Goal: Transaction & Acquisition: Book appointment/travel/reservation

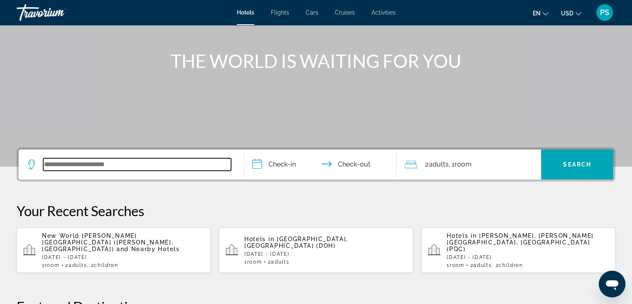
click at [112, 168] on input "Search widget" at bounding box center [137, 164] width 188 height 12
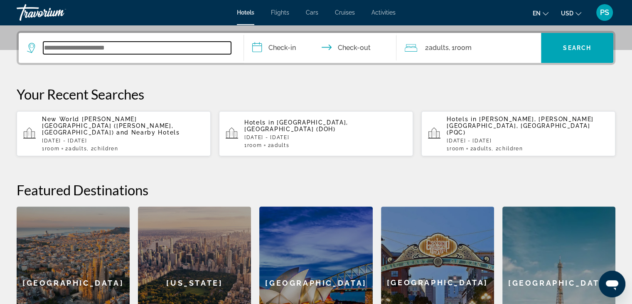
scroll to position [203, 0]
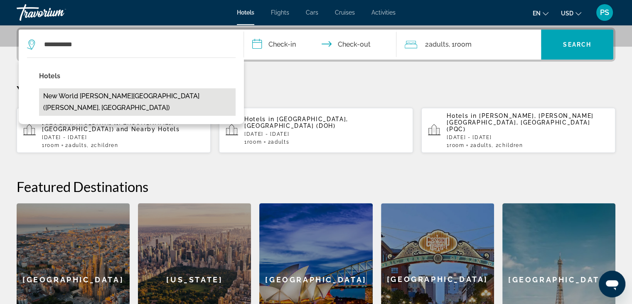
click at [135, 97] on button "New World [PERSON_NAME][GEOGRAPHIC_DATA] ([PERSON_NAME], [GEOGRAPHIC_DATA])" at bounding box center [137, 101] width 197 height 27
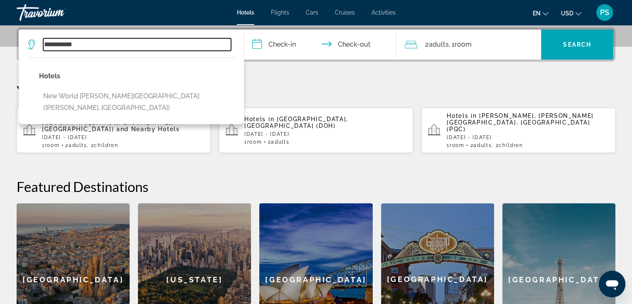
type input "**********"
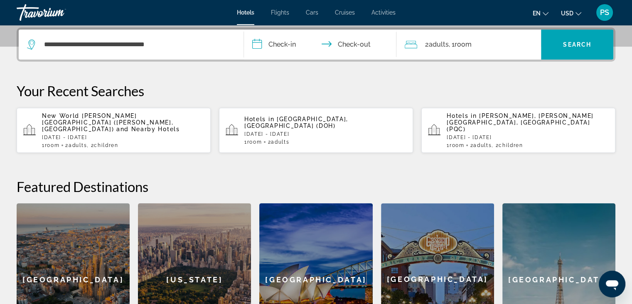
click at [284, 45] on input "**********" at bounding box center [322, 46] width 156 height 32
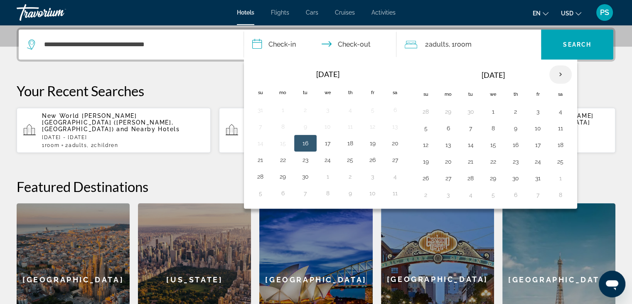
click at [554, 74] on th "Next month" at bounding box center [561, 74] width 22 height 18
click at [491, 128] on button "4" at bounding box center [493, 128] width 13 height 12
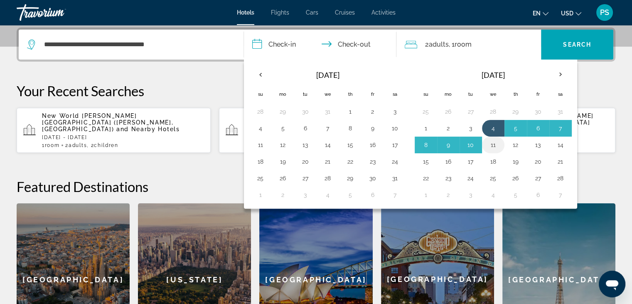
click at [495, 142] on button "11" at bounding box center [493, 145] width 13 height 12
type input "**********"
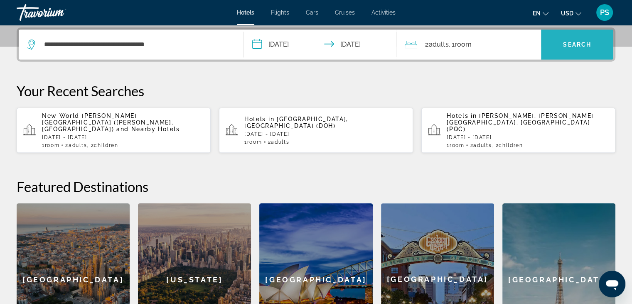
click at [570, 53] on span "Search widget" at bounding box center [577, 45] width 72 height 20
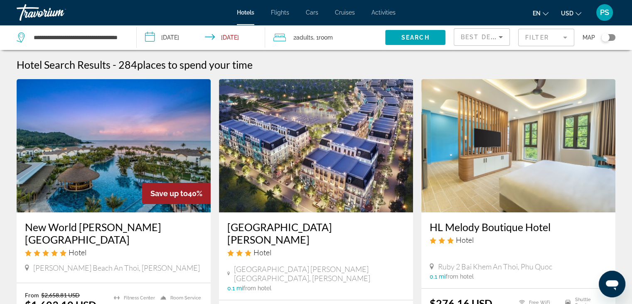
click at [333, 43] on div "2 Adult Adults , 1 Room rooms" at bounding box center [330, 37] width 112 height 25
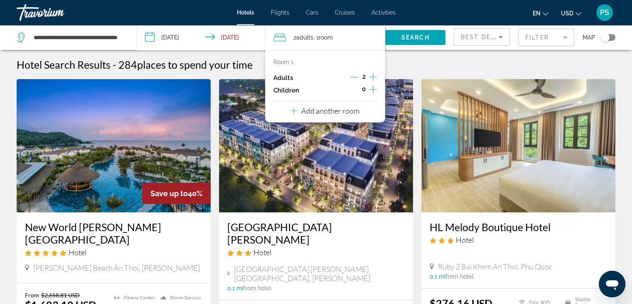
click at [372, 89] on icon "Increment children" at bounding box center [373, 89] width 7 height 10
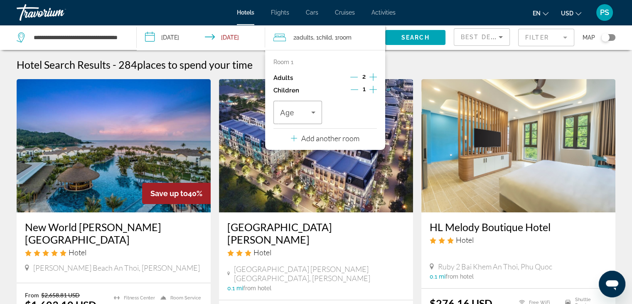
click at [372, 89] on icon "Increment children" at bounding box center [373, 89] width 7 height 10
click at [316, 114] on icon "Travelers: 2 adults, 2 children" at bounding box center [314, 112] width 10 height 10
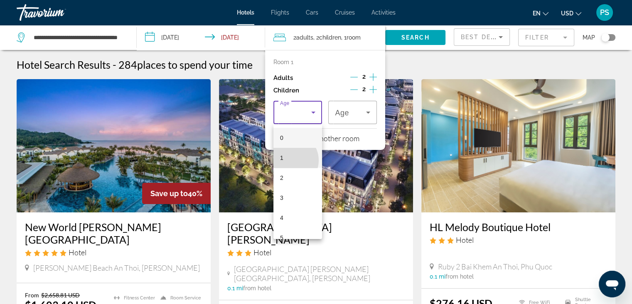
click at [290, 160] on mat-option "1" at bounding box center [298, 158] width 49 height 20
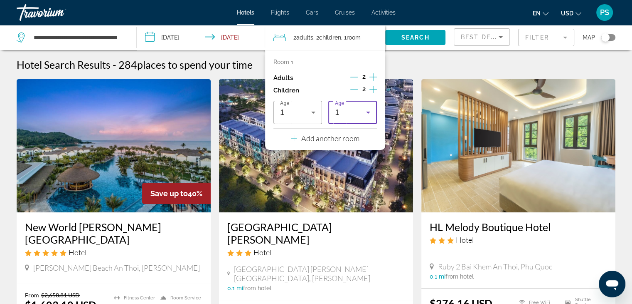
click at [357, 117] on div "1" at bounding box center [352, 112] width 35 height 23
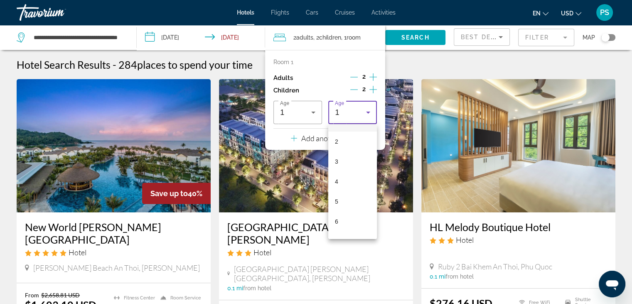
scroll to position [83, 0]
click at [346, 195] on mat-option "7" at bounding box center [352, 194] width 49 height 20
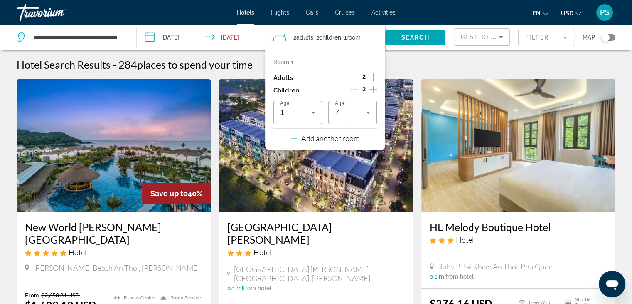
click at [362, 62] on div "Room 1" at bounding box center [326, 62] width 104 height 7
click at [421, 37] on span "Search" at bounding box center [416, 37] width 28 height 7
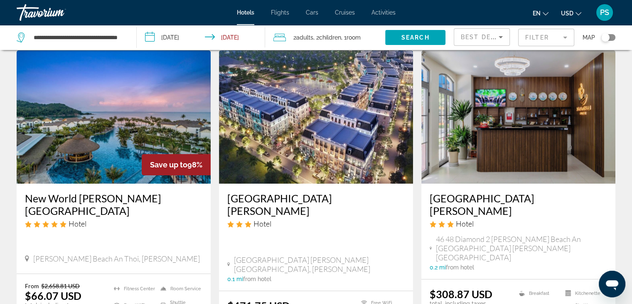
scroll to position [42, 0]
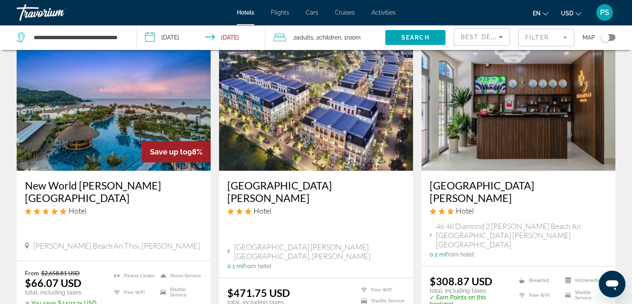
click at [114, 123] on img "Main content" at bounding box center [114, 103] width 194 height 133
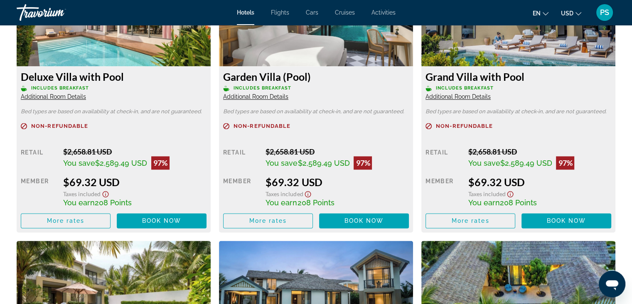
scroll to position [1173, 0]
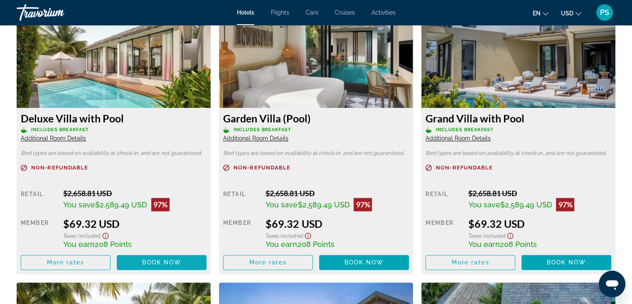
click at [172, 259] on span "Book now" at bounding box center [162, 262] width 40 height 7
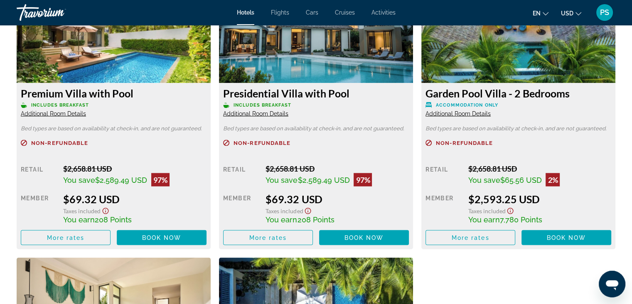
scroll to position [1477, 0]
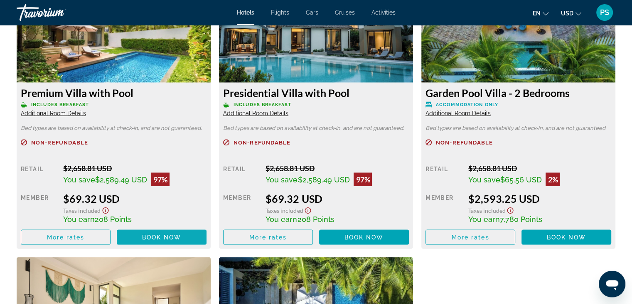
click at [158, 237] on span "Book now" at bounding box center [162, 236] width 40 height 7
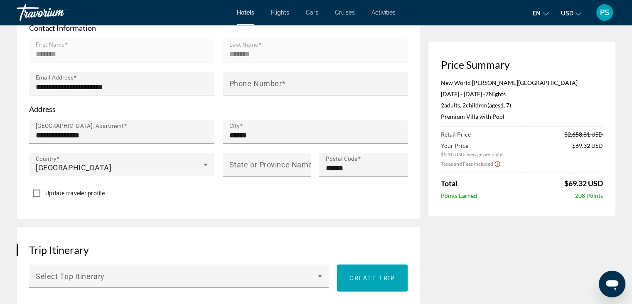
scroll to position [333, 0]
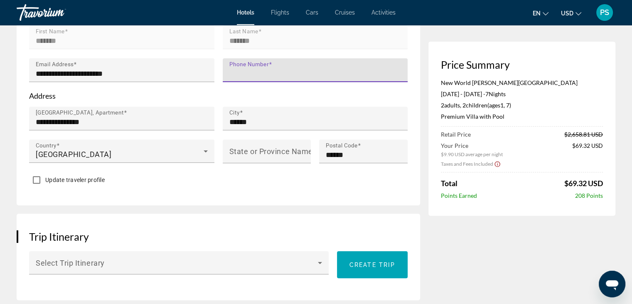
click at [260, 69] on input "Phone Number" at bounding box center [318, 74] width 177 height 10
type input "**********"
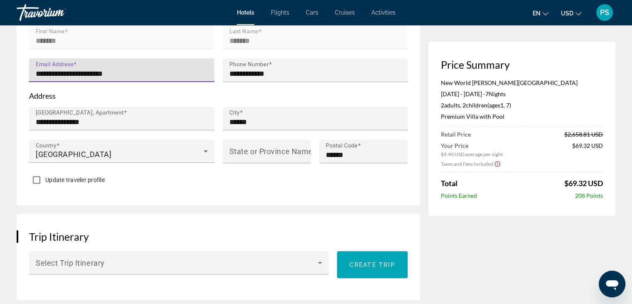
drag, startPoint x: 148, startPoint y: 59, endPoint x: 0, endPoint y: 45, distance: 148.3
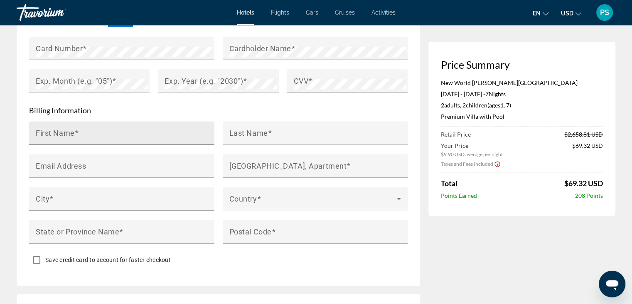
scroll to position [790, 0]
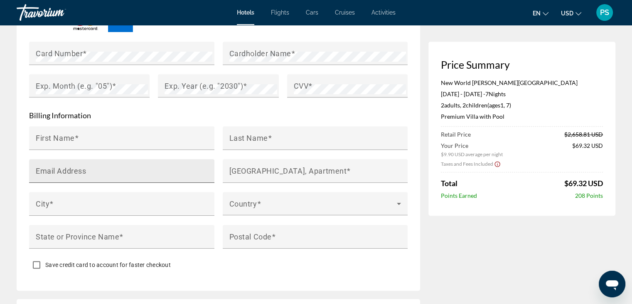
click at [76, 166] on mat-label "Email Address" at bounding box center [61, 170] width 50 height 9
click at [76, 169] on input "Email Address" at bounding box center [124, 174] width 177 height 10
paste input "**********"
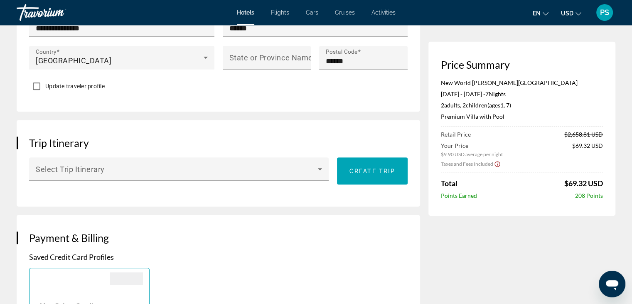
scroll to position [333, 0]
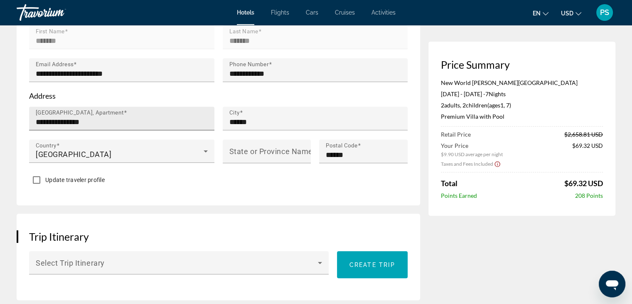
type input "**********"
drag, startPoint x: 114, startPoint y: 105, endPoint x: 0, endPoint y: 92, distance: 114.2
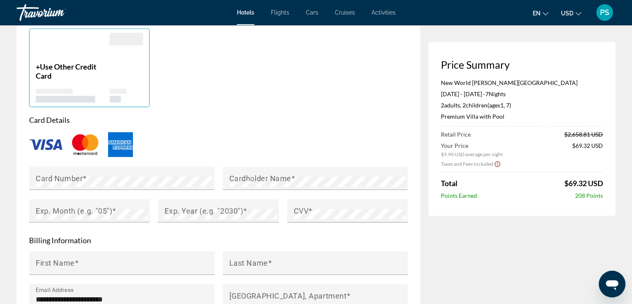
scroll to position [790, 0]
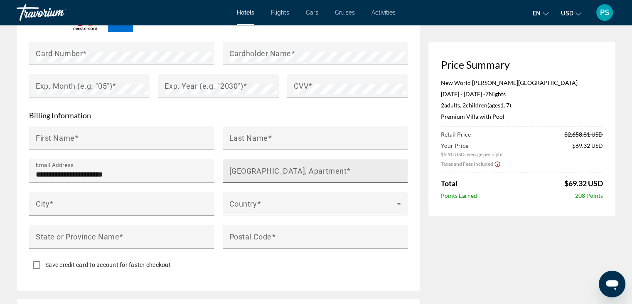
click at [291, 166] on mat-label "[GEOGRAPHIC_DATA], Apartment" at bounding box center [289, 170] width 118 height 9
click at [291, 169] on input "[GEOGRAPHIC_DATA], Apartment" at bounding box center [318, 174] width 177 height 10
paste input "**********"
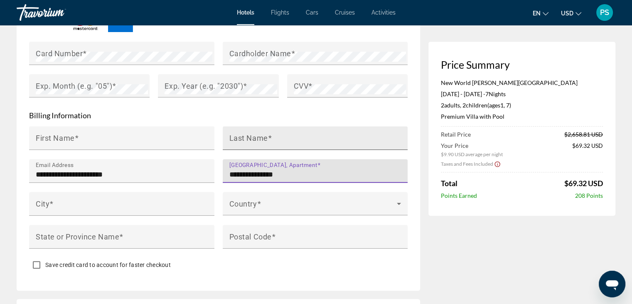
type input "**********"
click at [245, 133] on mat-label "Last Name" at bounding box center [249, 137] width 39 height 9
click at [245, 136] on input "Last Name" at bounding box center [318, 141] width 177 height 10
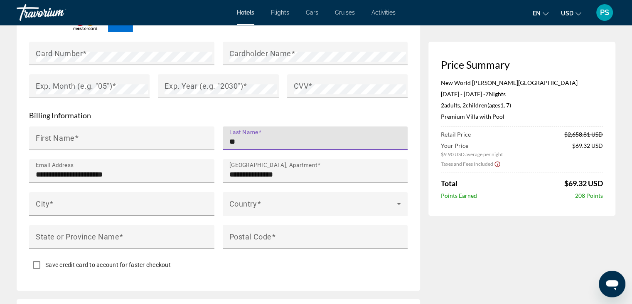
type input "*"
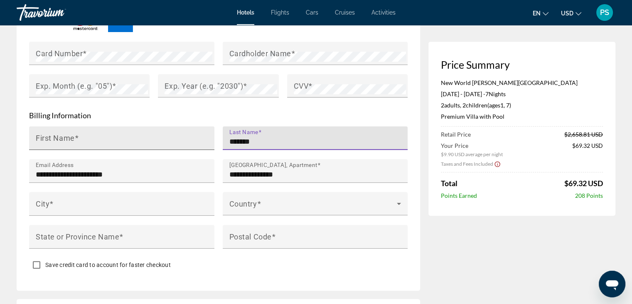
type input "*******"
click at [155, 136] on input "First Name" at bounding box center [124, 141] width 177 height 10
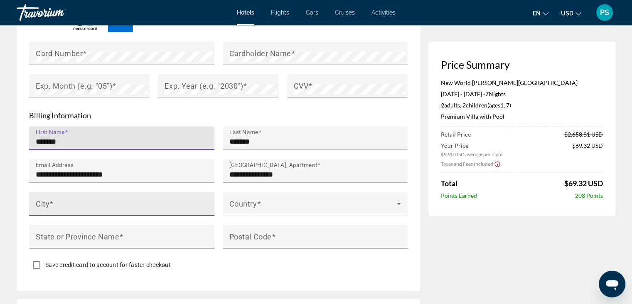
type input "*******"
click at [100, 202] on input "City" at bounding box center [124, 207] width 177 height 10
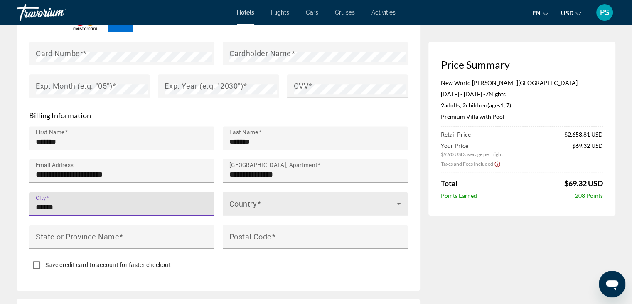
type input "******"
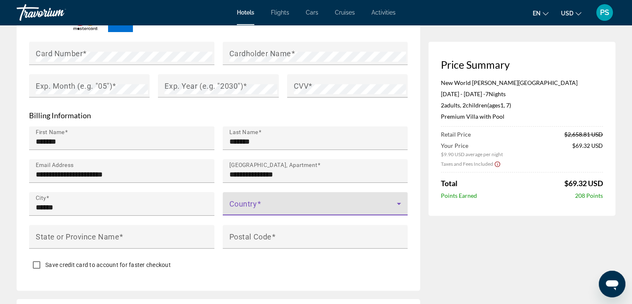
click at [254, 202] on span "Main content" at bounding box center [314, 207] width 168 height 10
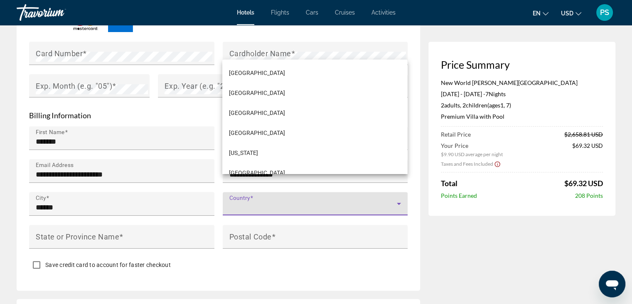
scroll to position [2224, 0]
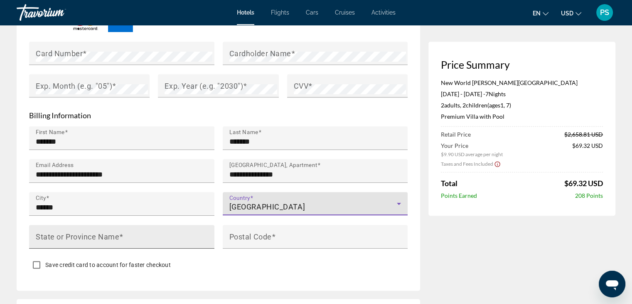
click at [134, 235] on input "State or Province Name" at bounding box center [124, 240] width 177 height 10
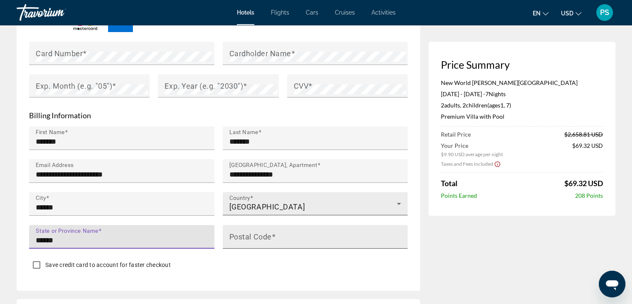
type input "******"
click at [260, 235] on input "Postal Code" at bounding box center [318, 240] width 177 height 10
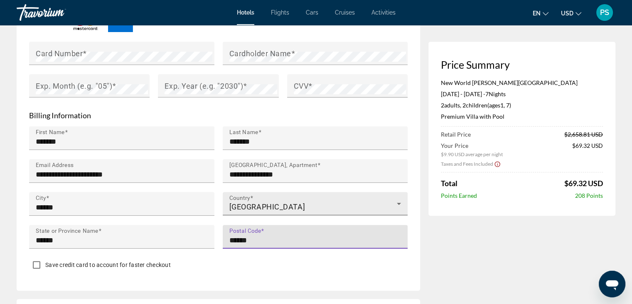
type input "******"
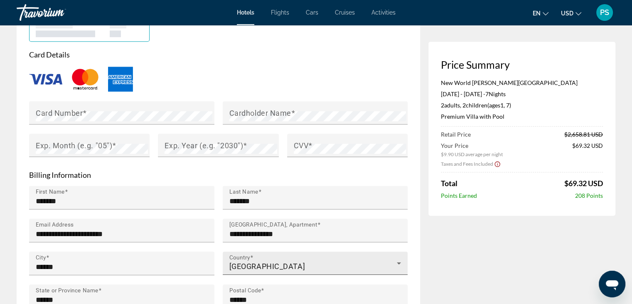
scroll to position [624, 0]
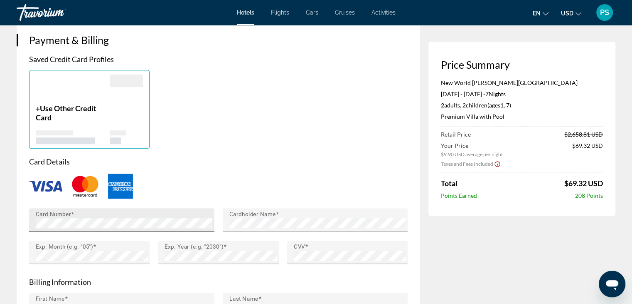
click at [341, 255] on form "**********" at bounding box center [218, 298] width 379 height 283
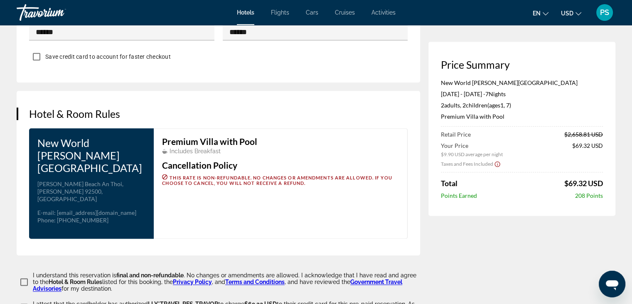
scroll to position [1132, 0]
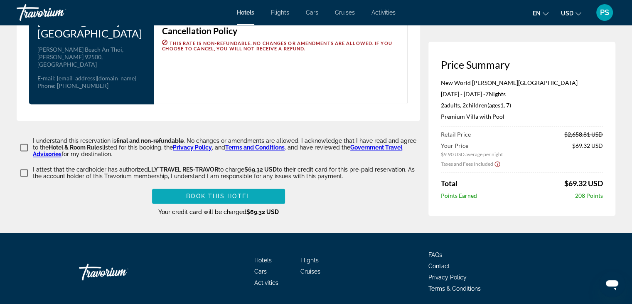
click at [202, 186] on span "Main content" at bounding box center [218, 196] width 133 height 20
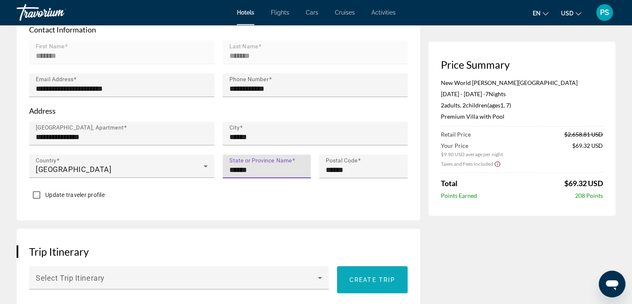
type input "******"
click at [373, 269] on span "Main content" at bounding box center [372, 279] width 71 height 20
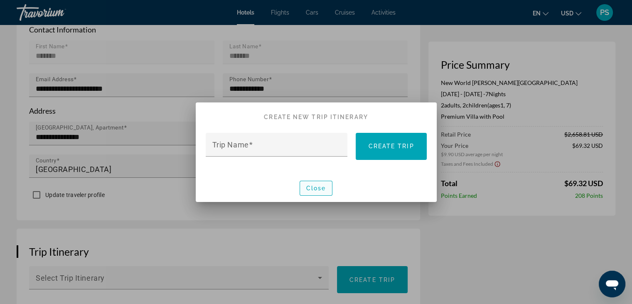
click at [311, 188] on span "Close" at bounding box center [316, 188] width 20 height 7
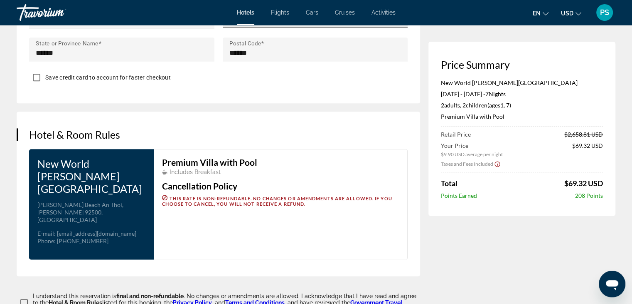
scroll to position [1066, 0]
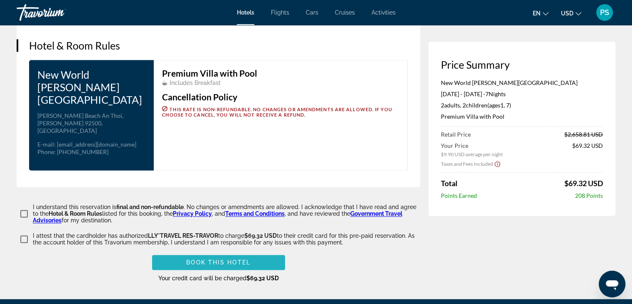
click at [261, 252] on span "Main content" at bounding box center [218, 262] width 133 height 20
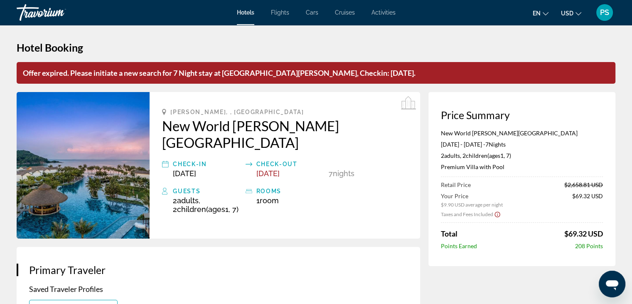
scroll to position [0, 0]
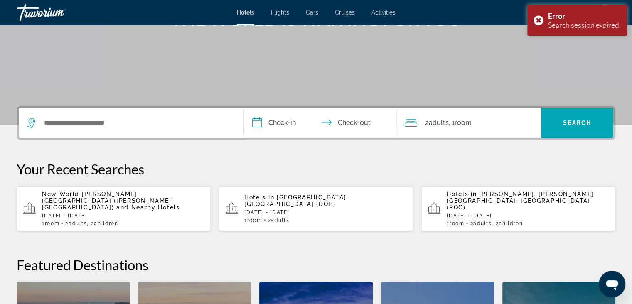
click at [91, 130] on div "Search widget" at bounding box center [131, 123] width 208 height 30
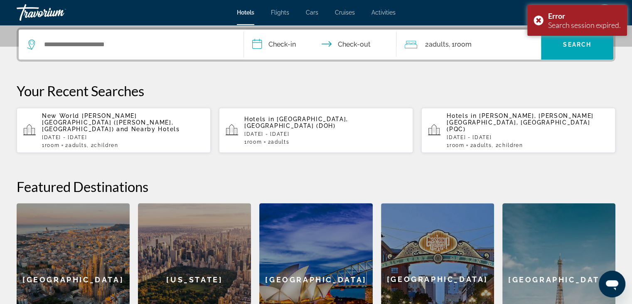
scroll to position [203, 0]
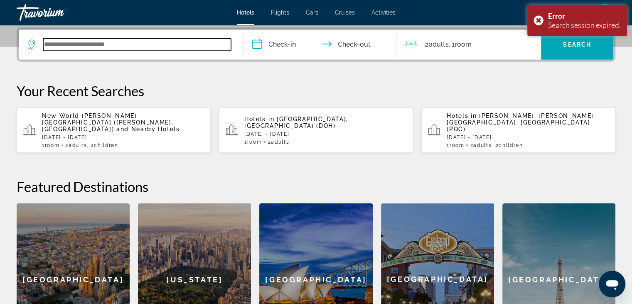
click at [68, 41] on input "Search widget" at bounding box center [137, 44] width 188 height 12
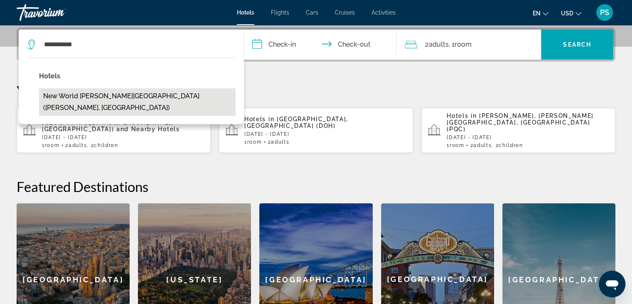
click at [175, 95] on button "New World [PERSON_NAME][GEOGRAPHIC_DATA] ([PERSON_NAME], [GEOGRAPHIC_DATA])" at bounding box center [137, 101] width 197 height 27
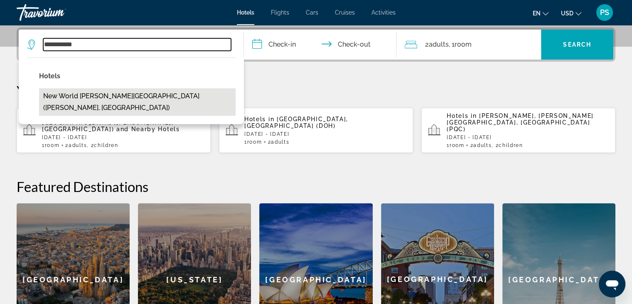
type input "**********"
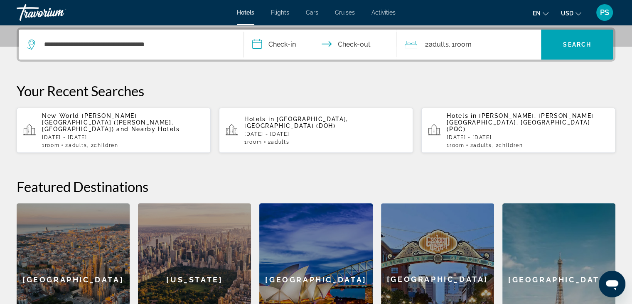
click at [289, 48] on input "**********" at bounding box center [322, 46] width 156 height 32
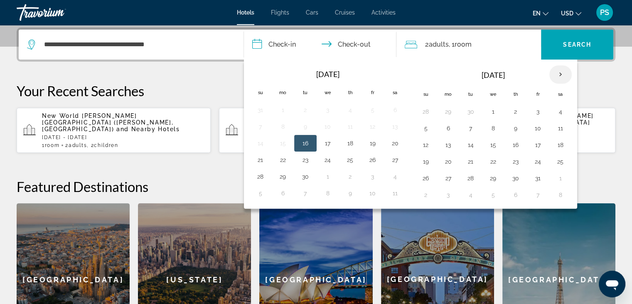
click at [559, 76] on th "Next month" at bounding box center [561, 74] width 22 height 18
click at [558, 75] on th "Next month" at bounding box center [561, 74] width 22 height 18
click at [492, 130] on button "4" at bounding box center [493, 128] width 13 height 12
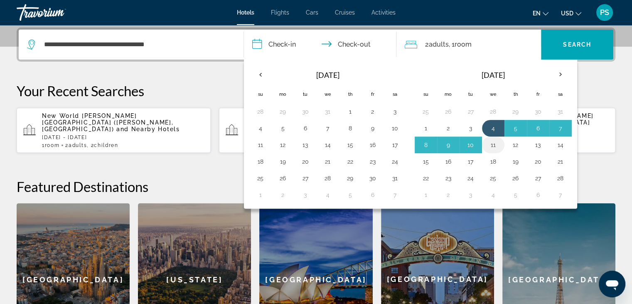
click at [493, 143] on button "11" at bounding box center [493, 145] width 13 height 12
type input "**********"
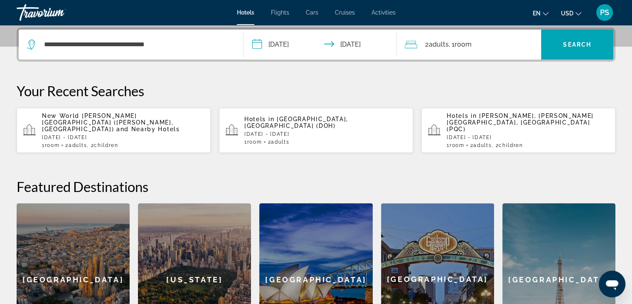
scroll to position [161, 0]
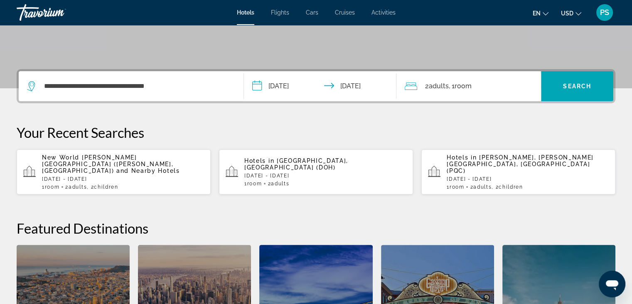
click at [452, 89] on span ", 1 Room rooms" at bounding box center [460, 86] width 23 height 12
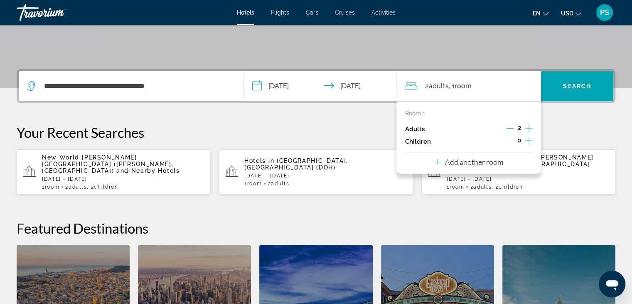
scroll to position [203, 0]
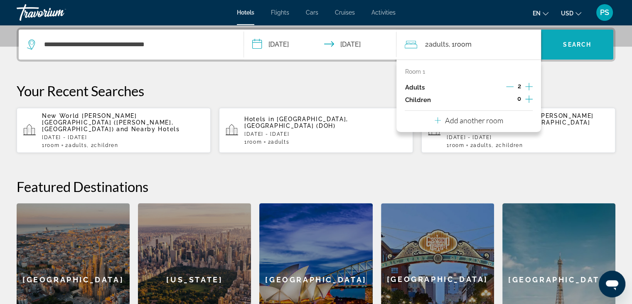
click at [558, 49] on span "Search widget" at bounding box center [577, 45] width 72 height 20
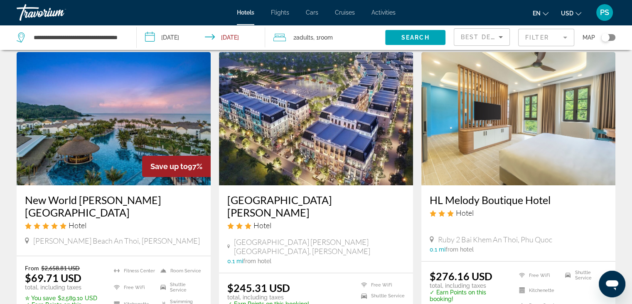
scroll to position [42, 0]
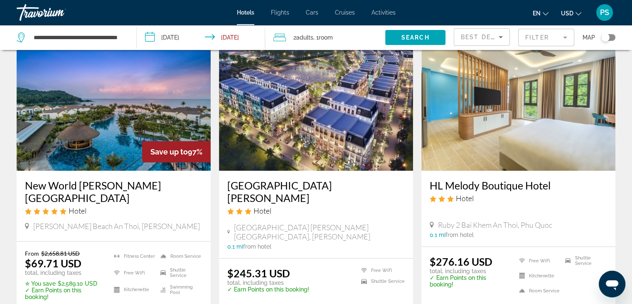
click at [136, 118] on img "Main content" at bounding box center [114, 103] width 194 height 133
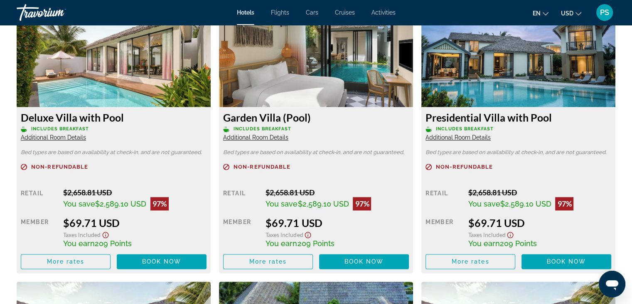
scroll to position [1173, 0]
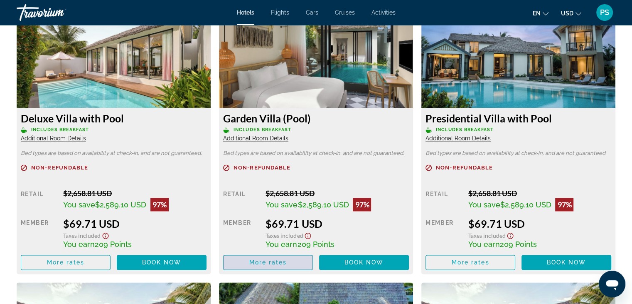
click at [298, 262] on span "Main content" at bounding box center [268, 262] width 89 height 20
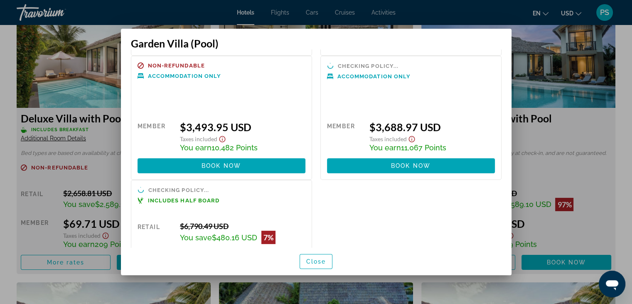
scroll to position [210, 0]
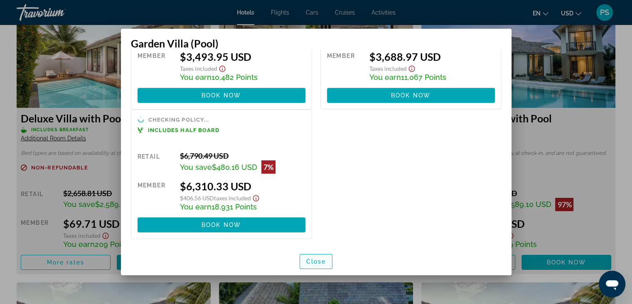
click at [321, 268] on span "button" at bounding box center [316, 261] width 32 height 20
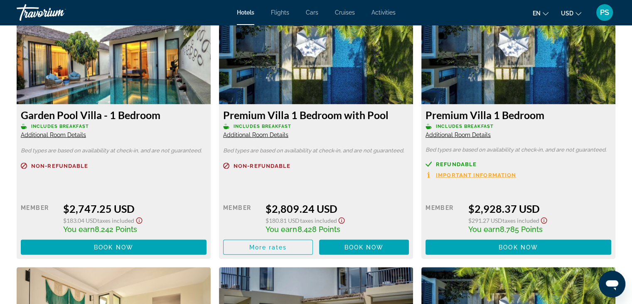
scroll to position [1734, 0]
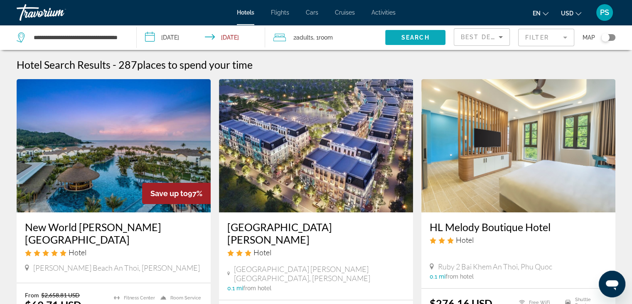
click at [410, 41] on span "Search widget" at bounding box center [415, 37] width 60 height 20
click at [412, 39] on span "Search" at bounding box center [416, 37] width 28 height 7
click at [116, 171] on img "Main content" at bounding box center [114, 145] width 194 height 133
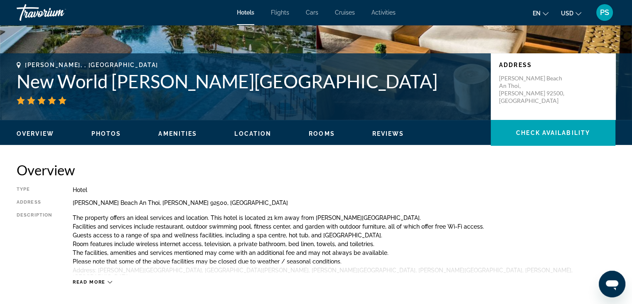
scroll to position [166, 0]
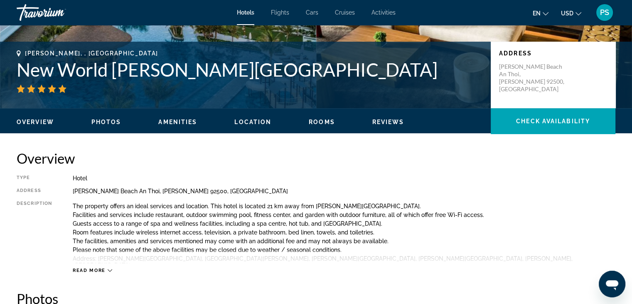
click at [233, 120] on ul "Overview Photos Amenities Location Rooms Reviews Check Availability" at bounding box center [316, 120] width 599 height 9
click at [248, 122] on span "Location" at bounding box center [253, 122] width 37 height 7
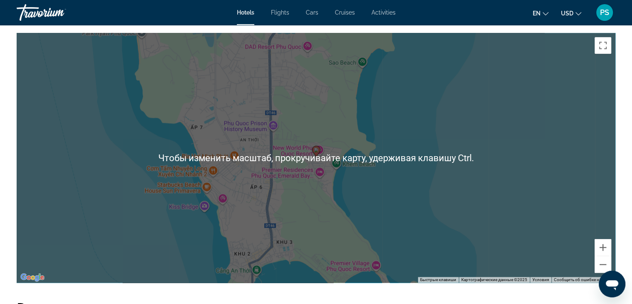
scroll to position [761, 0]
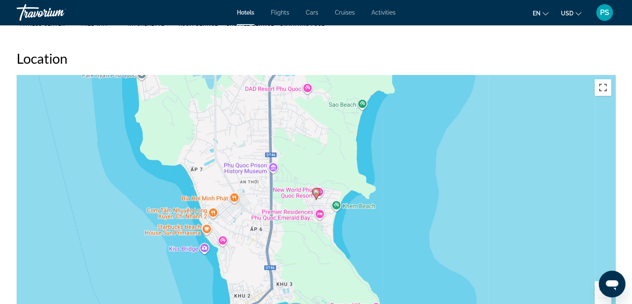
drag, startPoint x: 607, startPoint y: 88, endPoint x: 603, endPoint y: 127, distance: 38.9
click at [606, 88] on button "Включить полноэкранный режим" at bounding box center [603, 87] width 17 height 17
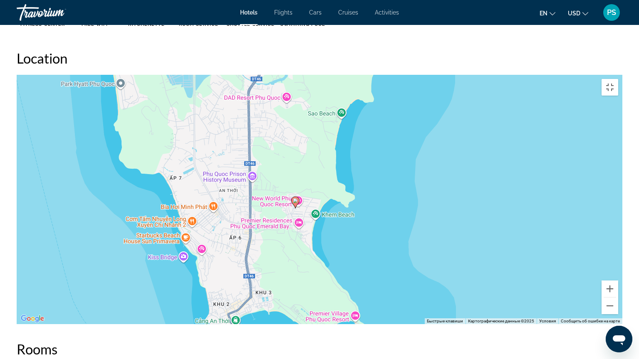
drag, startPoint x: 361, startPoint y: 131, endPoint x: 338, endPoint y: 141, distance: 25.7
click at [338, 141] on div "Чтобы активировать перетаскивание с помощью клавиатуры, нажмите Alt + Ввод. Пос…" at bounding box center [319, 199] width 605 height 249
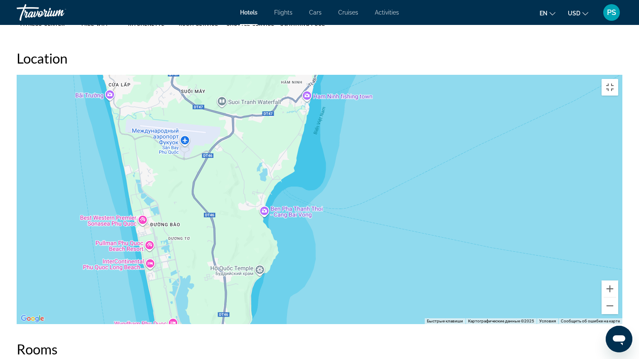
drag, startPoint x: 291, startPoint y: 99, endPoint x: 278, endPoint y: 359, distance: 260.6
click at [278, 303] on div "Чтобы активировать перетаскивание с помощью клавиатуры, нажмите Alt + Ввод. Пос…" at bounding box center [319, 199] width 605 height 249
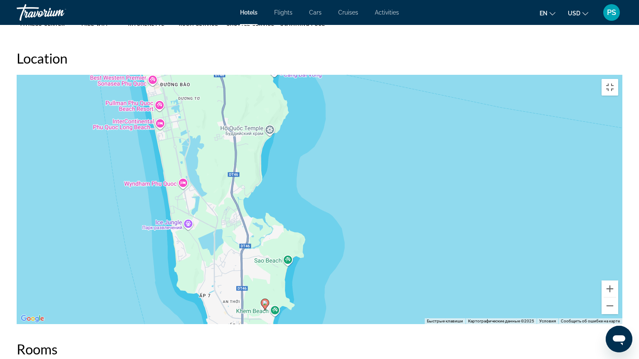
drag, startPoint x: 284, startPoint y: 139, endPoint x: 295, endPoint y: 0, distance: 139.3
click at [295, 75] on div "Чтобы активировать перетаскивание с помощью клавиатуры, нажмите Alt + Ввод. Пос…" at bounding box center [319, 199] width 605 height 249
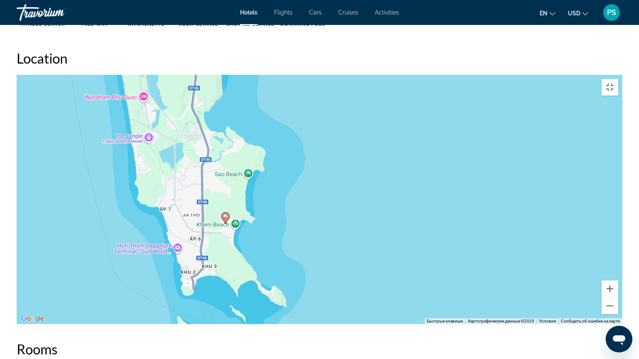
drag, startPoint x: 348, startPoint y: 210, endPoint x: 310, endPoint y: 124, distance: 94.6
click at [310, 124] on div "Чтобы активировать перетаскивание с помощью клавиатуры, нажмите Alt + Ввод. Пос…" at bounding box center [319, 199] width 605 height 249
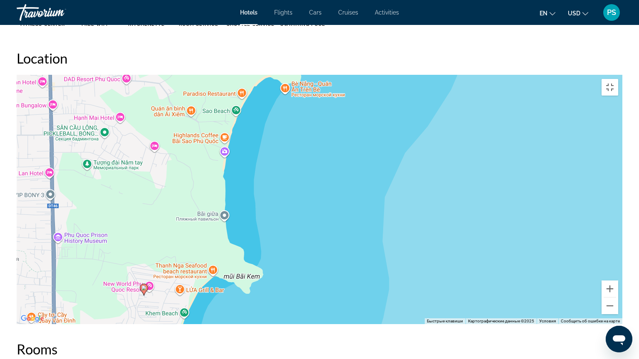
click at [622, 75] on div "Чтобы активировать перетаскивание с помощью клавиатуры, нажмите Alt + Ввод. Пос…" at bounding box center [319, 199] width 605 height 249
click at [618, 79] on button "Включить полноэкранный режим" at bounding box center [609, 87] width 17 height 17
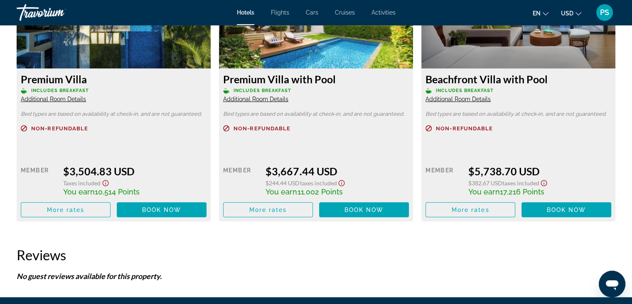
scroll to position [2233, 0]
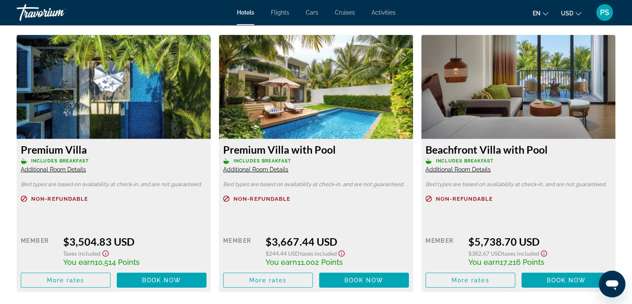
click at [32, 15] on div "Travorium" at bounding box center [58, 13] width 83 height 22
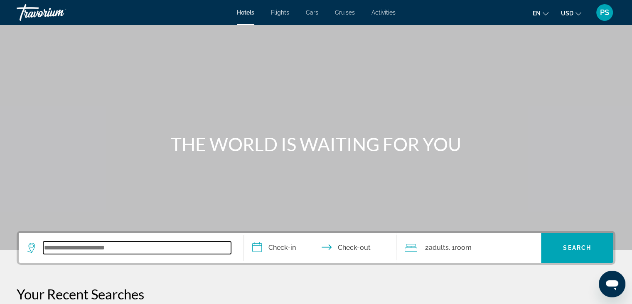
click at [148, 245] on input "Search widget" at bounding box center [137, 247] width 188 height 12
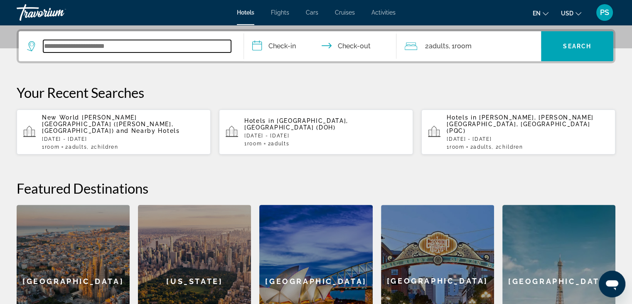
scroll to position [203, 0]
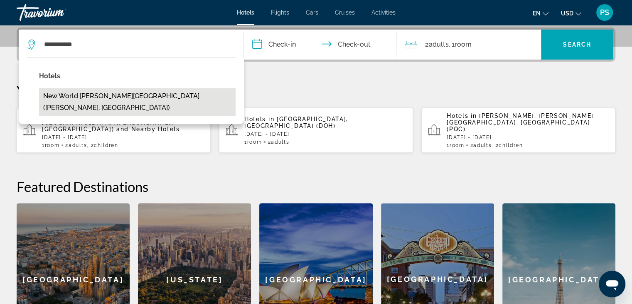
click at [123, 94] on button "New World [PERSON_NAME][GEOGRAPHIC_DATA] ([PERSON_NAME], [GEOGRAPHIC_DATA])" at bounding box center [137, 101] width 197 height 27
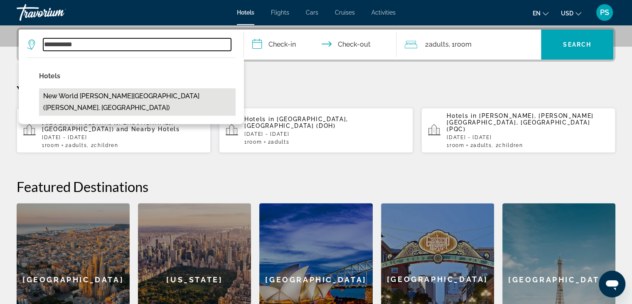
type input "**********"
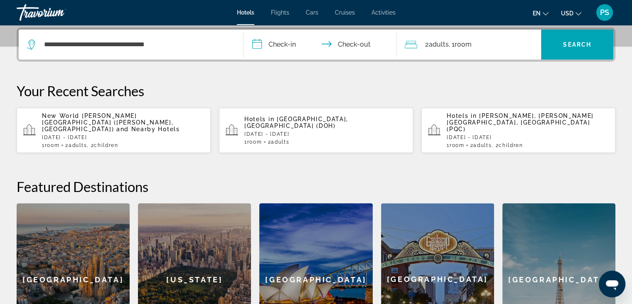
drag, startPoint x: 294, startPoint y: 45, endPoint x: 298, endPoint y: 42, distance: 5.0
click at [294, 45] on input "**********" at bounding box center [322, 46] width 156 height 32
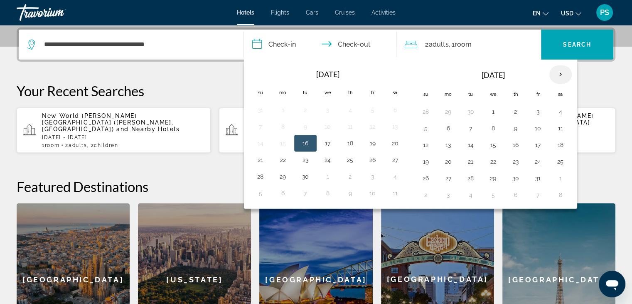
click at [561, 74] on th "Next month" at bounding box center [561, 74] width 22 height 18
click at [491, 126] on button "4" at bounding box center [493, 128] width 13 height 12
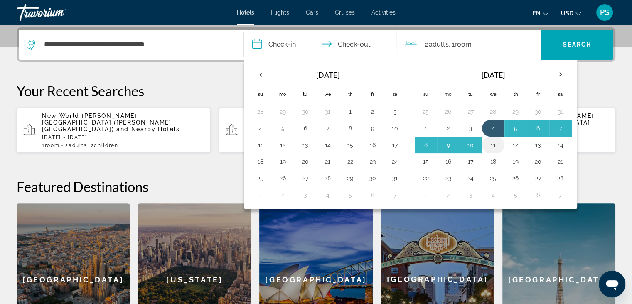
click at [492, 145] on button "11" at bounding box center [493, 145] width 13 height 12
type input "**********"
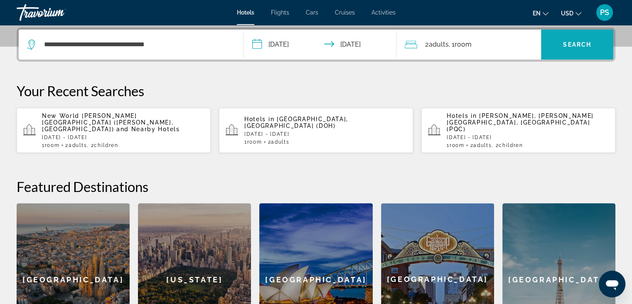
click at [557, 55] on span "Search widget" at bounding box center [577, 45] width 72 height 30
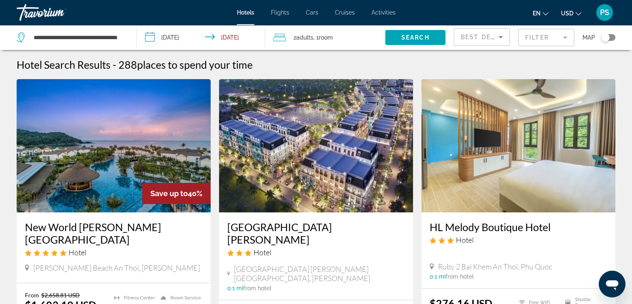
click at [110, 155] on img "Main content" at bounding box center [114, 145] width 194 height 133
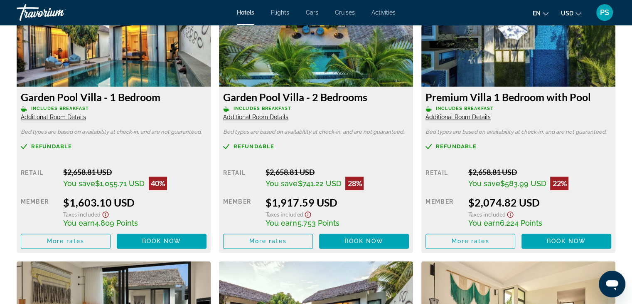
scroll to position [1206, 0]
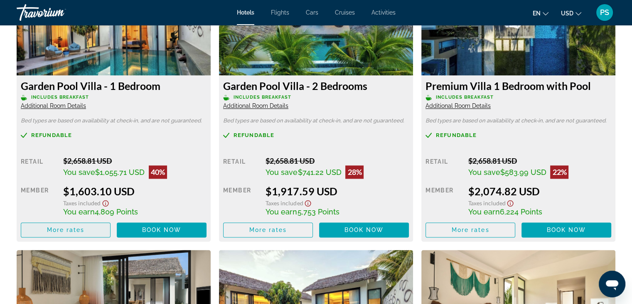
click at [86, 235] on span "Main content" at bounding box center [65, 230] width 89 height 20
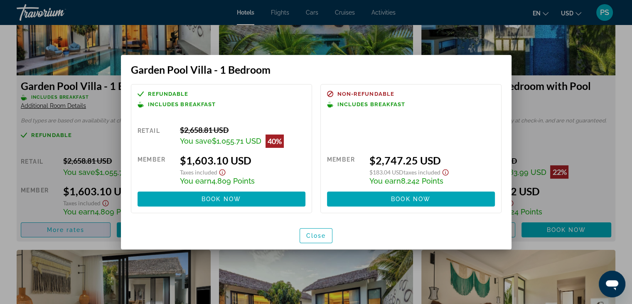
scroll to position [0, 0]
click at [319, 237] on span "Close" at bounding box center [316, 235] width 20 height 7
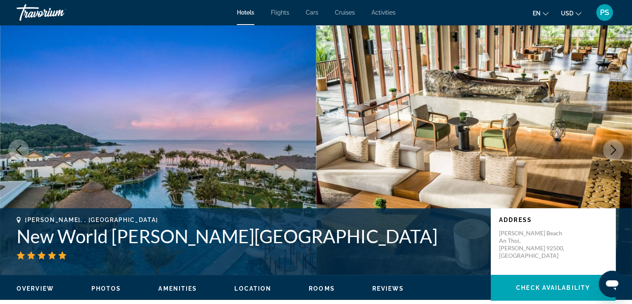
scroll to position [1206, 0]
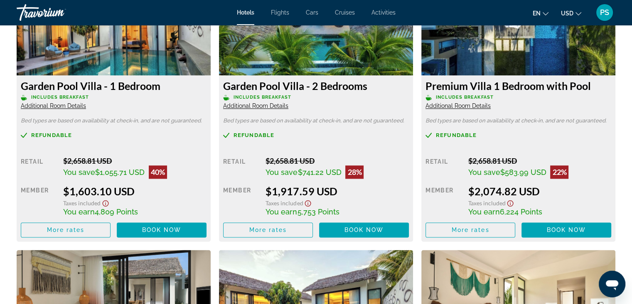
click at [73, 108] on span "Additional Room Details" at bounding box center [53, 105] width 65 height 7
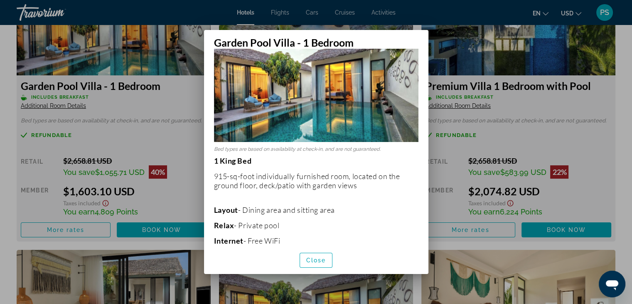
scroll to position [42, 0]
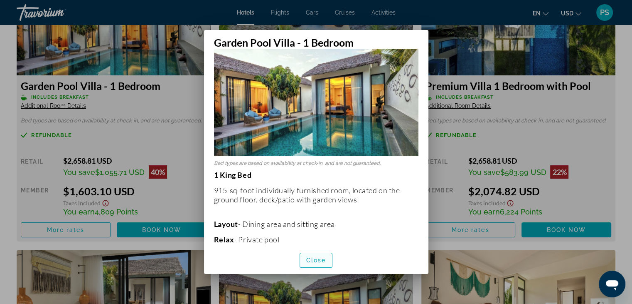
click at [315, 261] on span "Close" at bounding box center [316, 260] width 20 height 7
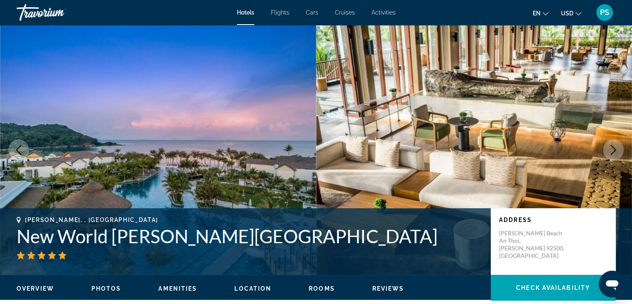
scroll to position [1206, 0]
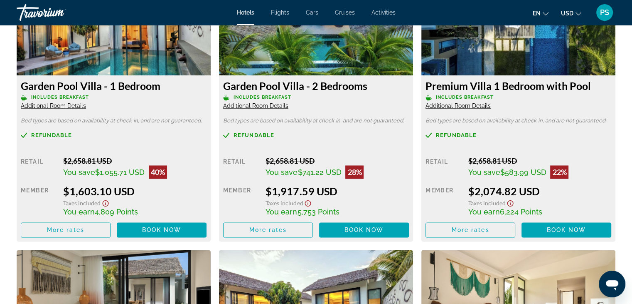
click at [46, 105] on span "Additional Room Details" at bounding box center [53, 105] width 65 height 7
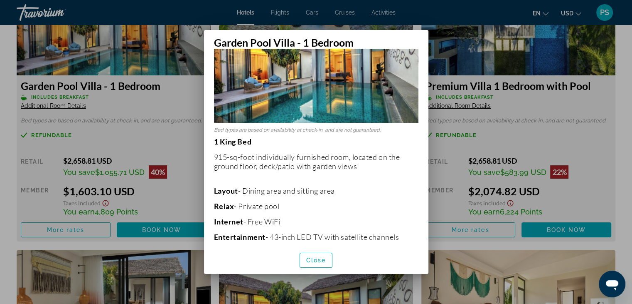
scroll to position [125, 0]
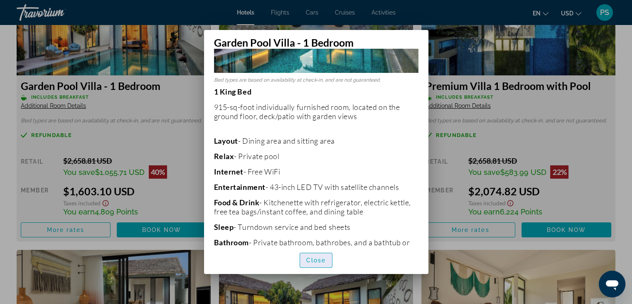
click at [320, 259] on span "Close" at bounding box center [316, 260] width 20 height 7
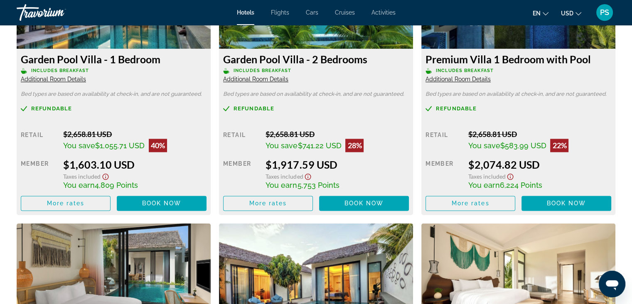
scroll to position [1247, 0]
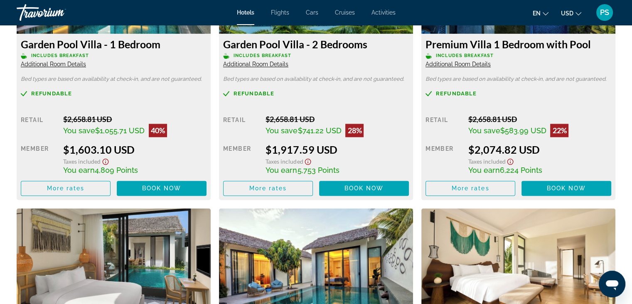
click at [277, 64] on span "Additional Room Details" at bounding box center [255, 64] width 65 height 7
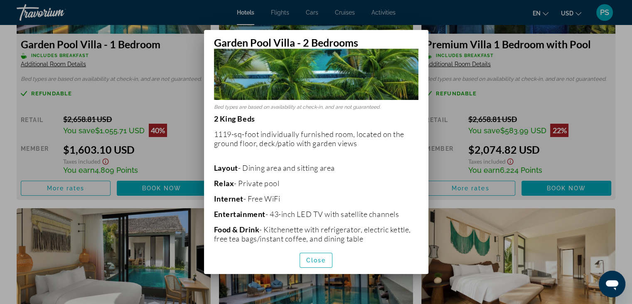
scroll to position [83, 0]
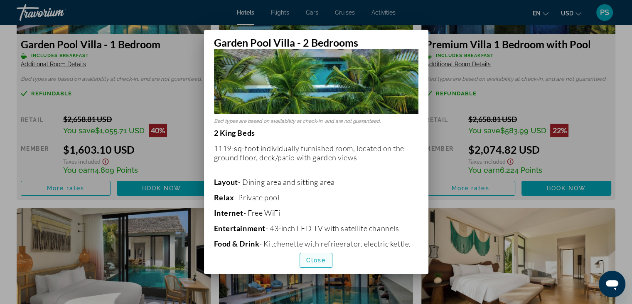
click at [325, 255] on span "button" at bounding box center [316, 260] width 32 height 20
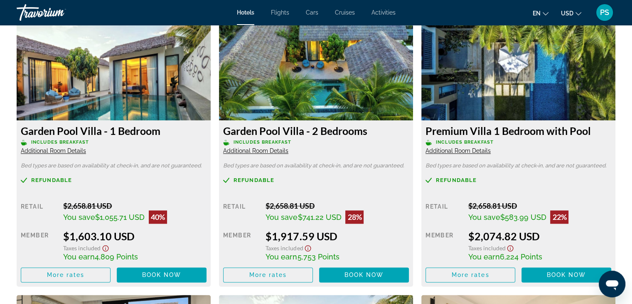
scroll to position [1206, 0]
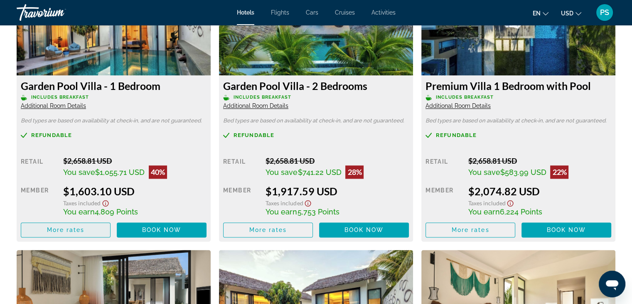
click at [73, 232] on span "More rates" at bounding box center [66, 229] width 38 height 7
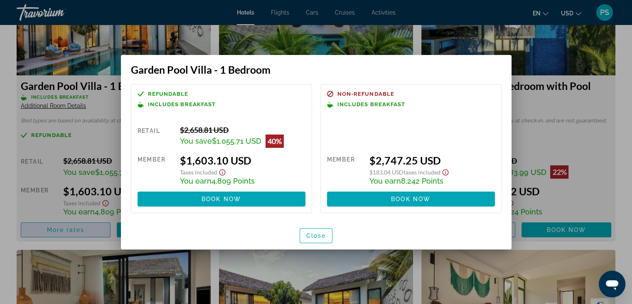
scroll to position [0, 0]
click at [321, 237] on span "Close" at bounding box center [316, 235] width 20 height 7
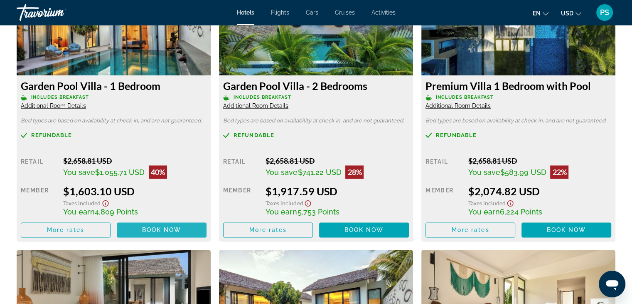
click at [166, 227] on span "Book now" at bounding box center [162, 229] width 40 height 7
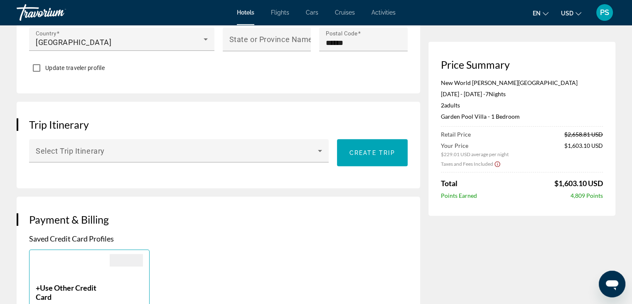
scroll to position [499, 0]
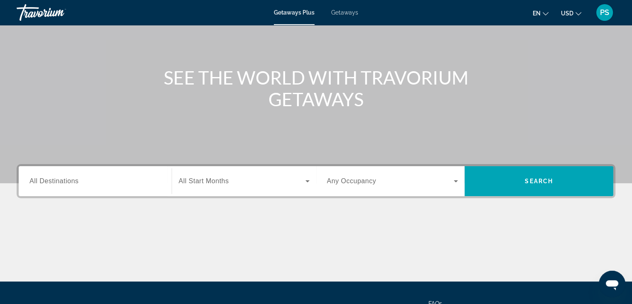
scroll to position [83, 0]
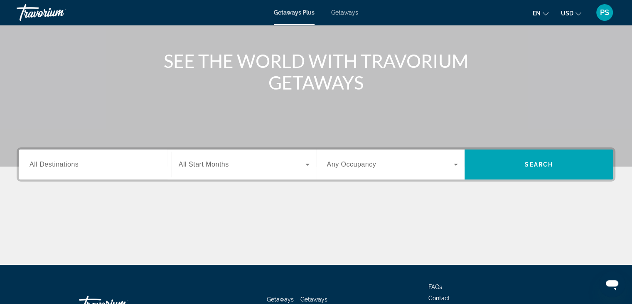
click at [77, 171] on div "Search widget" at bounding box center [95, 165] width 131 height 24
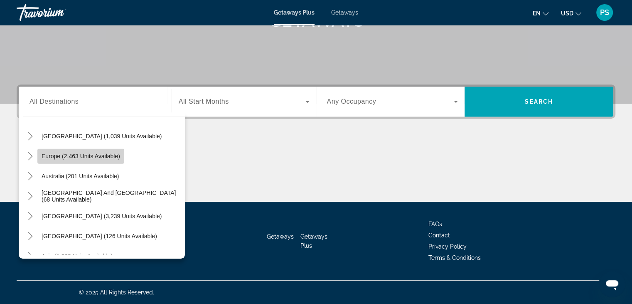
click at [101, 156] on span "Europe (2,463 units available)" at bounding box center [81, 156] width 79 height 7
type input "**********"
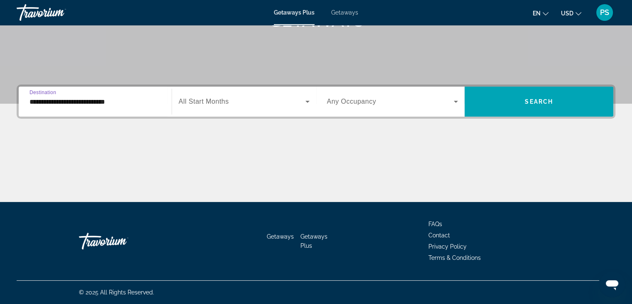
click at [228, 102] on span "All Start Months" at bounding box center [204, 101] width 50 height 7
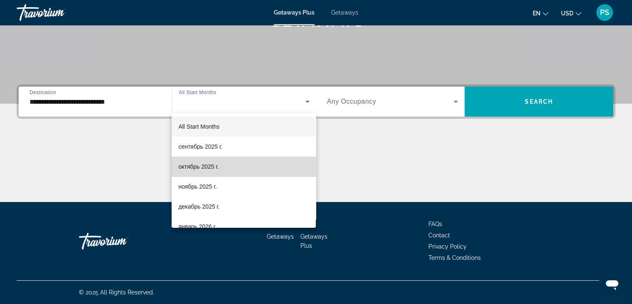
click at [245, 168] on mat-option "октябрь 2025 г." at bounding box center [244, 166] width 144 height 20
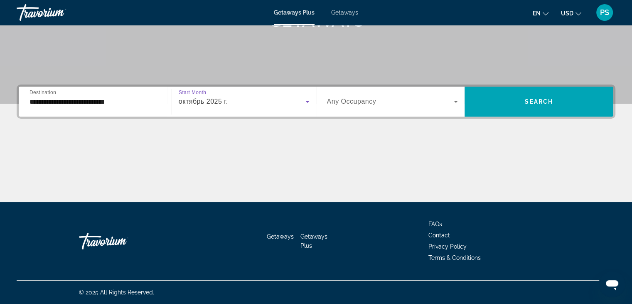
click at [343, 106] on span "Search widget" at bounding box center [390, 101] width 127 height 10
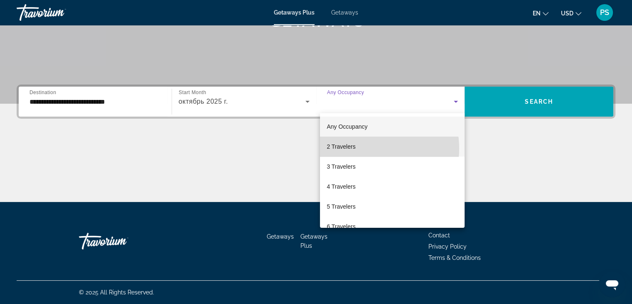
click at [358, 149] on mat-option "2 Travelers" at bounding box center [392, 146] width 145 height 20
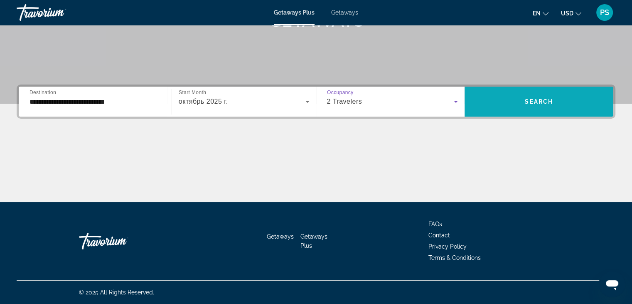
click at [537, 106] on span "Search widget" at bounding box center [539, 101] width 149 height 20
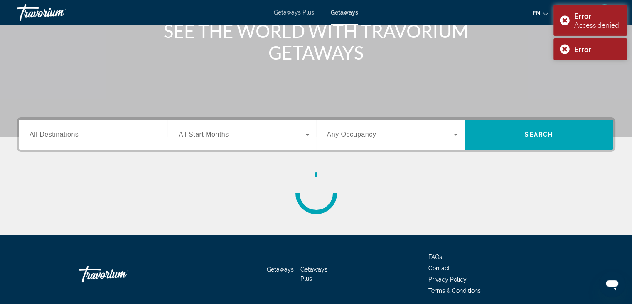
scroll to position [125, 0]
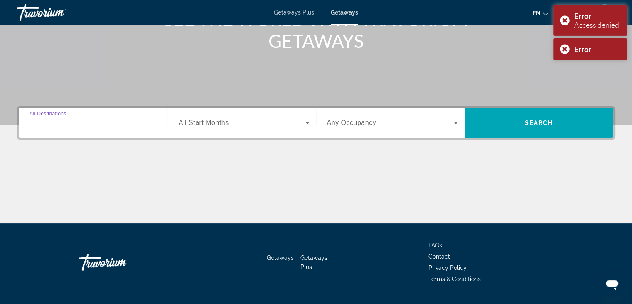
click at [147, 123] on input "Destination All Destinations" at bounding box center [95, 123] width 131 height 10
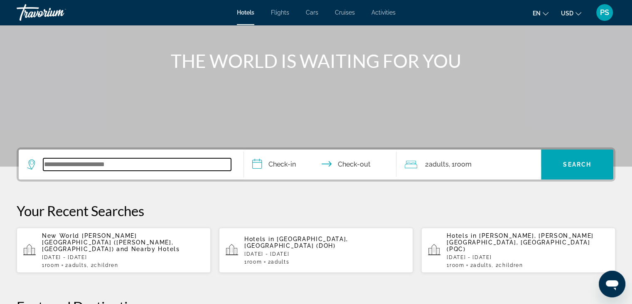
drag, startPoint x: 69, startPoint y: 168, endPoint x: 66, endPoint y: 163, distance: 6.2
click at [66, 164] on input "Search widget" at bounding box center [137, 164] width 188 height 12
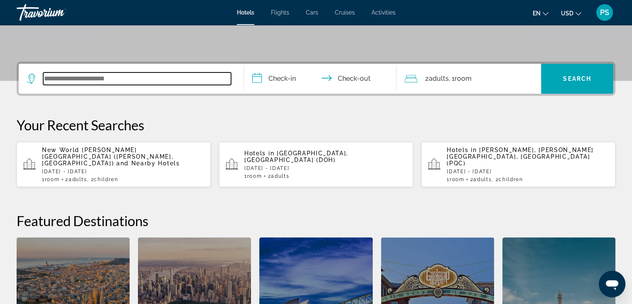
scroll to position [203, 0]
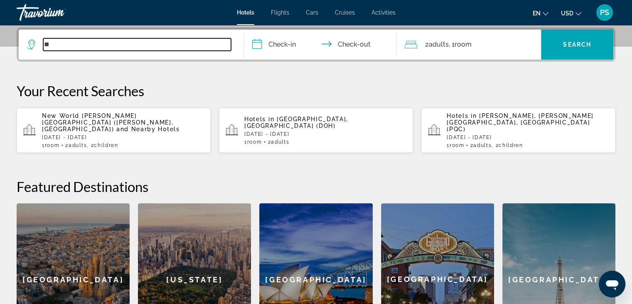
type input "*"
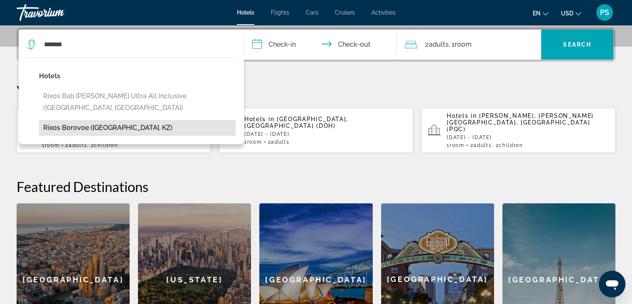
click at [97, 120] on button "Rixos Borovoe (Burabay, KZ)" at bounding box center [137, 128] width 197 height 16
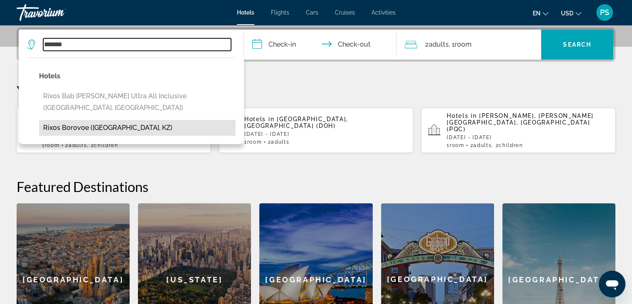
type input "**********"
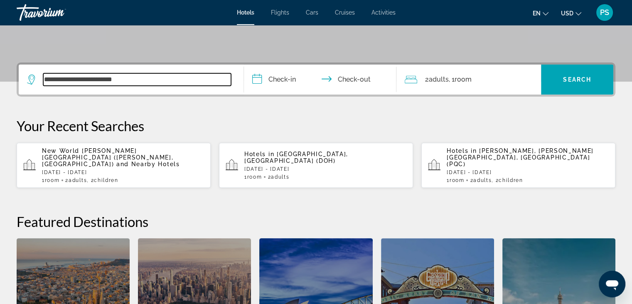
scroll to position [120, 0]
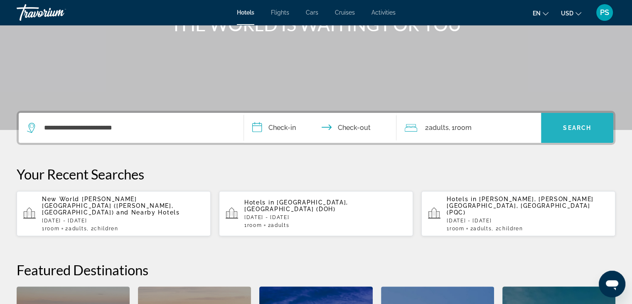
click at [580, 136] on span "Search widget" at bounding box center [577, 128] width 72 height 20
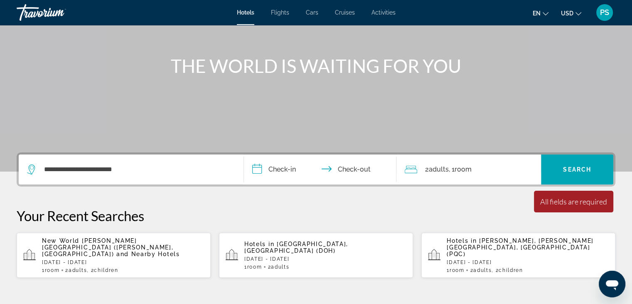
click at [282, 166] on input "**********" at bounding box center [322, 170] width 156 height 32
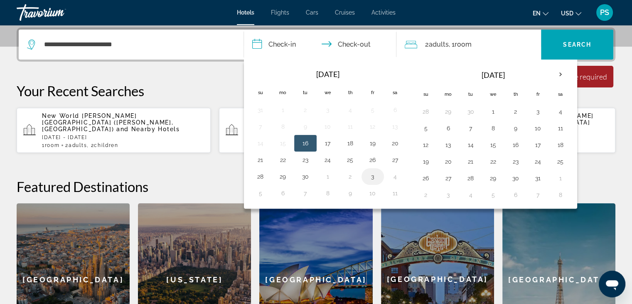
scroll to position [245, 0]
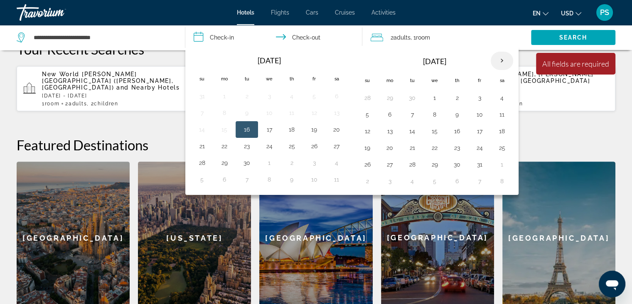
click at [501, 59] on th "Next month" at bounding box center [502, 61] width 22 height 18
click at [409, 131] on button "16" at bounding box center [412, 131] width 13 height 12
click at [456, 133] on button "18" at bounding box center [457, 131] width 13 height 12
type input "**********"
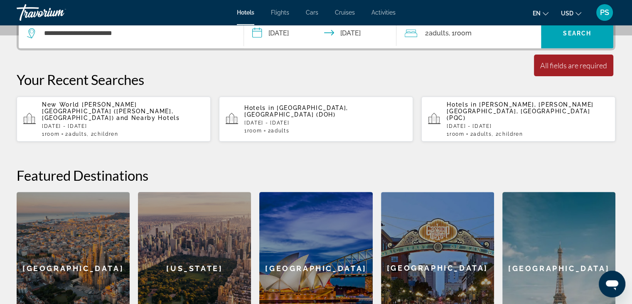
scroll to position [161, 0]
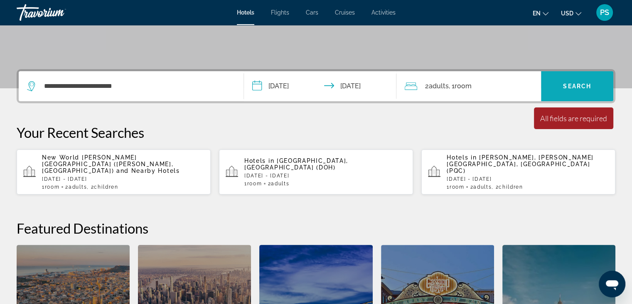
click at [568, 88] on span "Search" at bounding box center [577, 86] width 28 height 7
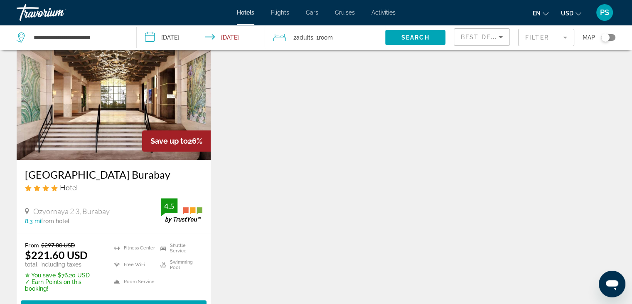
scroll to position [374, 0]
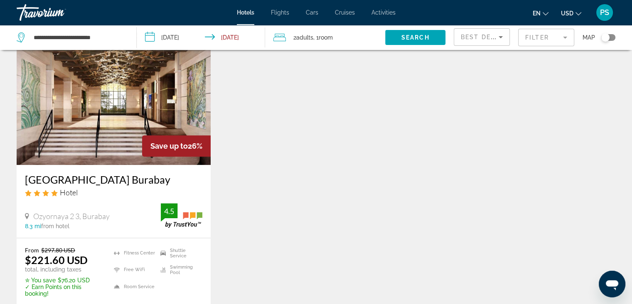
click at [114, 101] on img "Main content" at bounding box center [114, 98] width 194 height 133
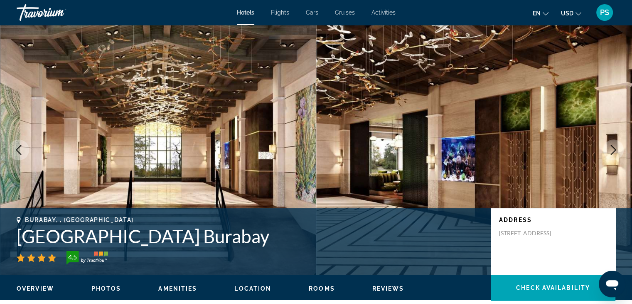
click at [36, 14] on div "Travorium" at bounding box center [58, 13] width 83 height 22
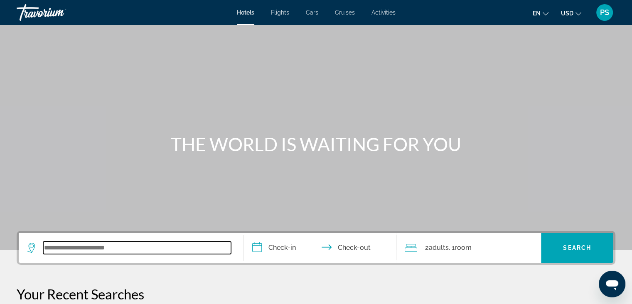
click at [128, 252] on input "Search widget" at bounding box center [137, 247] width 188 height 12
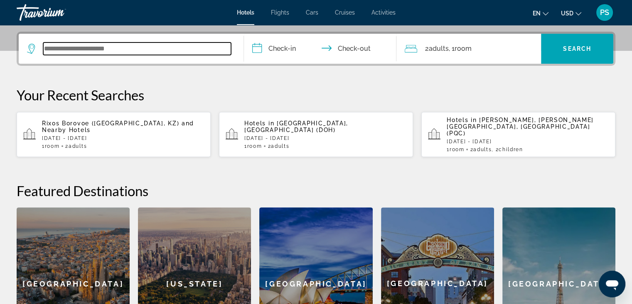
scroll to position [203, 0]
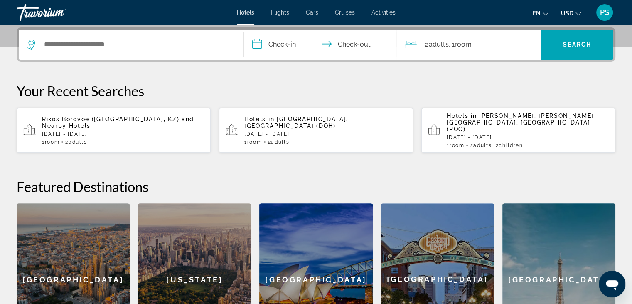
click at [164, 139] on div "1 Room rooms 2 Adult Adults" at bounding box center [123, 142] width 162 height 6
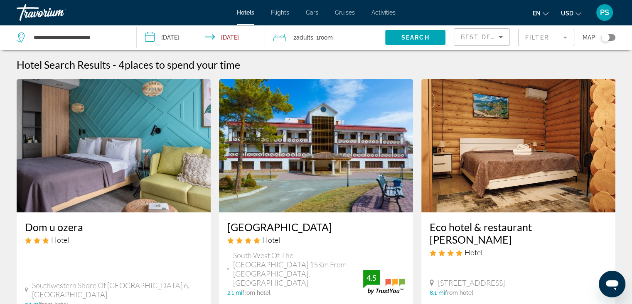
click at [188, 40] on input "**********" at bounding box center [203, 38] width 132 height 27
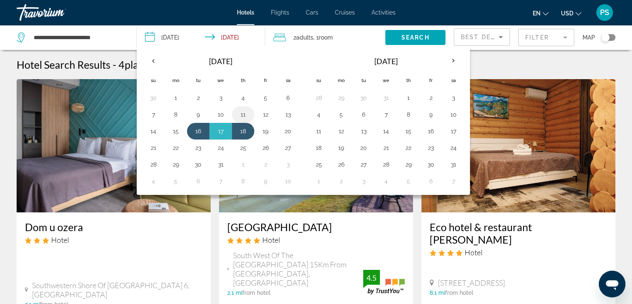
click at [244, 116] on button "11" at bounding box center [243, 115] width 13 height 12
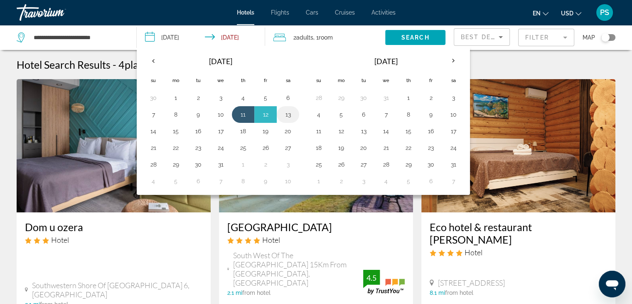
click at [287, 117] on button "13" at bounding box center [288, 115] width 13 height 12
type input "**********"
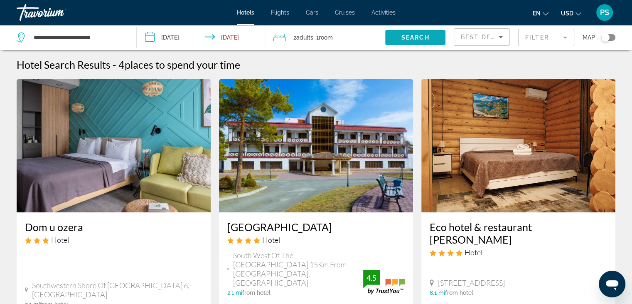
click at [407, 35] on span "Search" at bounding box center [416, 37] width 28 height 7
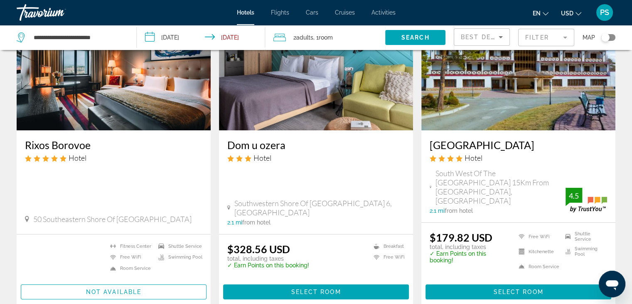
scroll to position [83, 0]
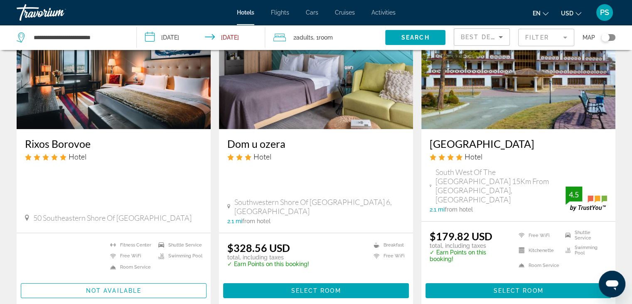
click at [119, 108] on img "Main content" at bounding box center [114, 62] width 194 height 133
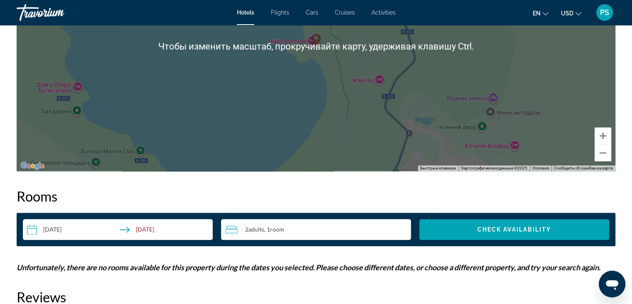
scroll to position [1052, 0]
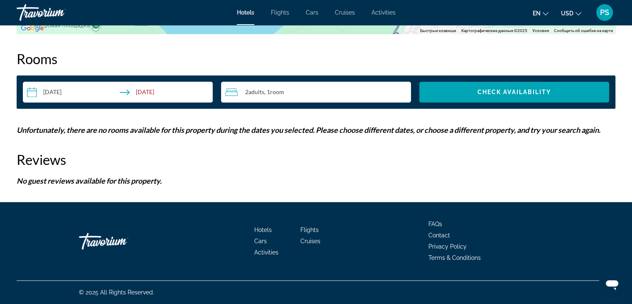
click at [95, 90] on input "**********" at bounding box center [119, 93] width 193 height 23
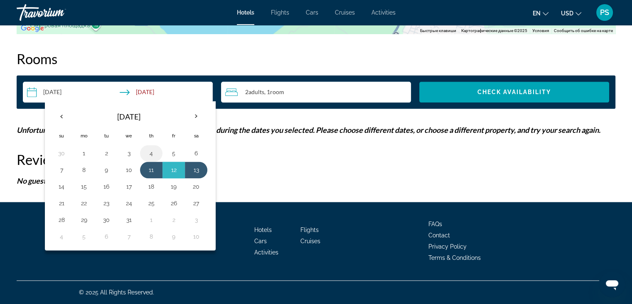
click at [151, 152] on button "4" at bounding box center [151, 153] width 13 height 12
click at [194, 152] on button "6" at bounding box center [196, 153] width 13 height 12
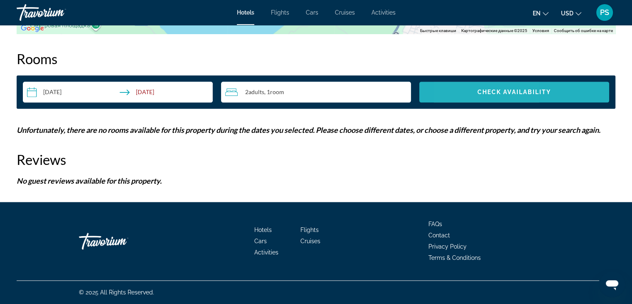
click at [469, 89] on span "Search widget" at bounding box center [515, 92] width 190 height 20
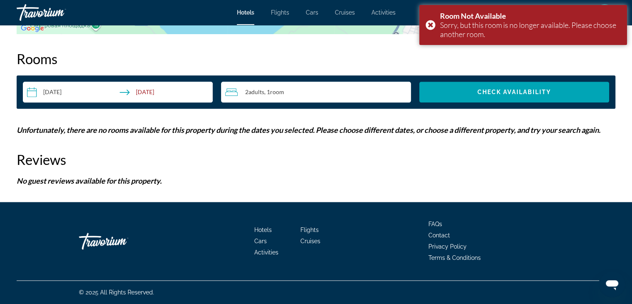
click at [91, 94] on input "**********" at bounding box center [119, 93] width 193 height 23
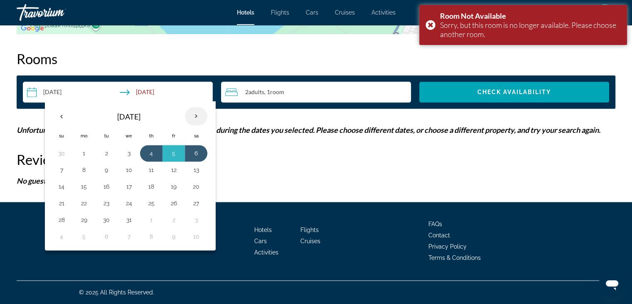
click at [188, 115] on th "Next month" at bounding box center [196, 116] width 22 height 18
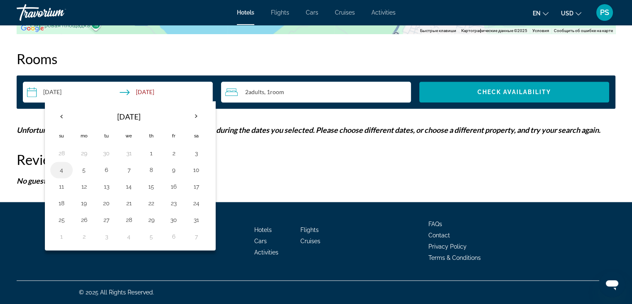
click at [58, 170] on button "4" at bounding box center [61, 170] width 13 height 12
drag, startPoint x: 105, startPoint y: 169, endPoint x: 111, endPoint y: 165, distance: 7.5
click at [106, 169] on button "6" at bounding box center [106, 170] width 13 height 12
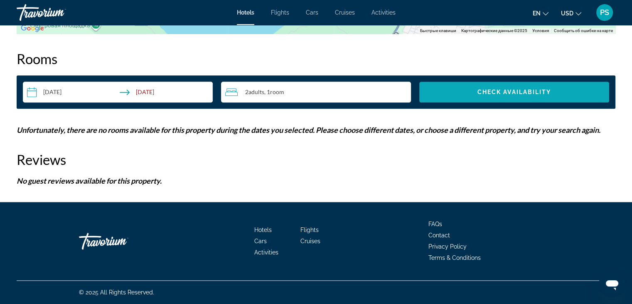
click at [494, 99] on span "Search widget" at bounding box center [515, 92] width 190 height 20
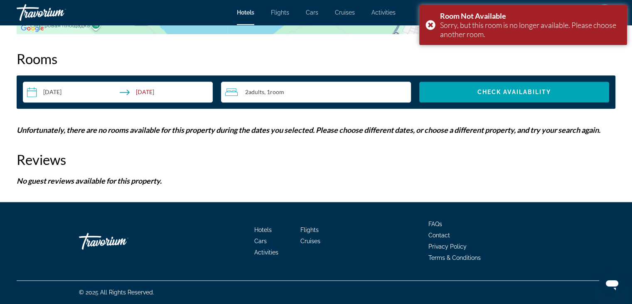
click at [73, 92] on input "**********" at bounding box center [119, 93] width 193 height 23
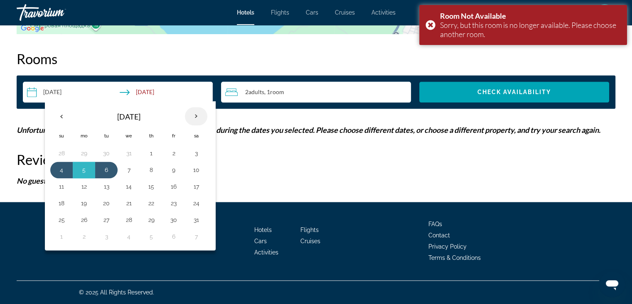
click at [196, 115] on th "Next month" at bounding box center [196, 116] width 22 height 18
click at [195, 114] on th "Next month" at bounding box center [196, 116] width 22 height 18
click at [172, 170] on button "6" at bounding box center [173, 170] width 13 height 12
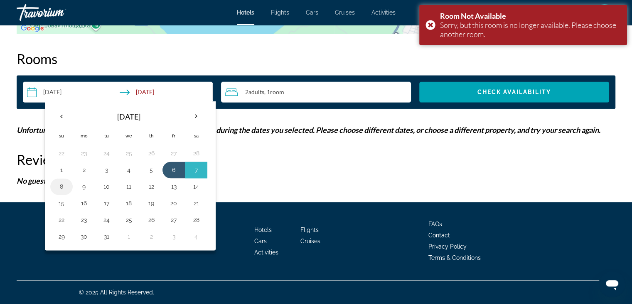
click at [66, 187] on button "8" at bounding box center [61, 186] width 13 height 12
type input "**********"
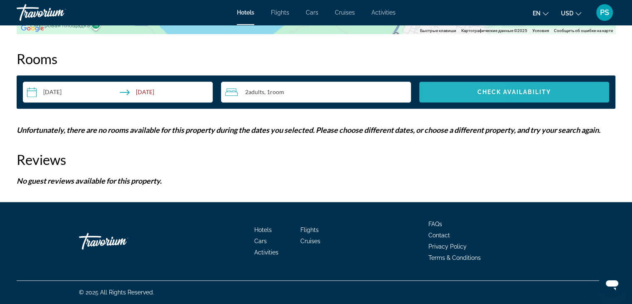
click at [452, 96] on span "Search widget" at bounding box center [515, 92] width 190 height 20
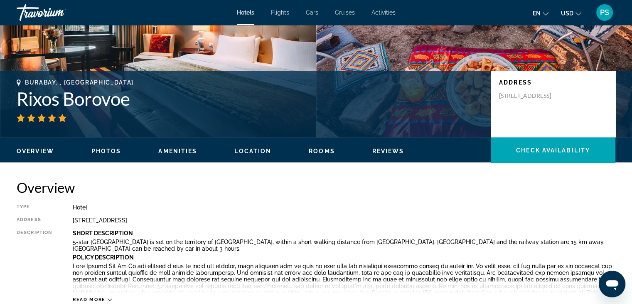
scroll to position [96, 0]
